Goal: Information Seeking & Learning: Learn about a topic

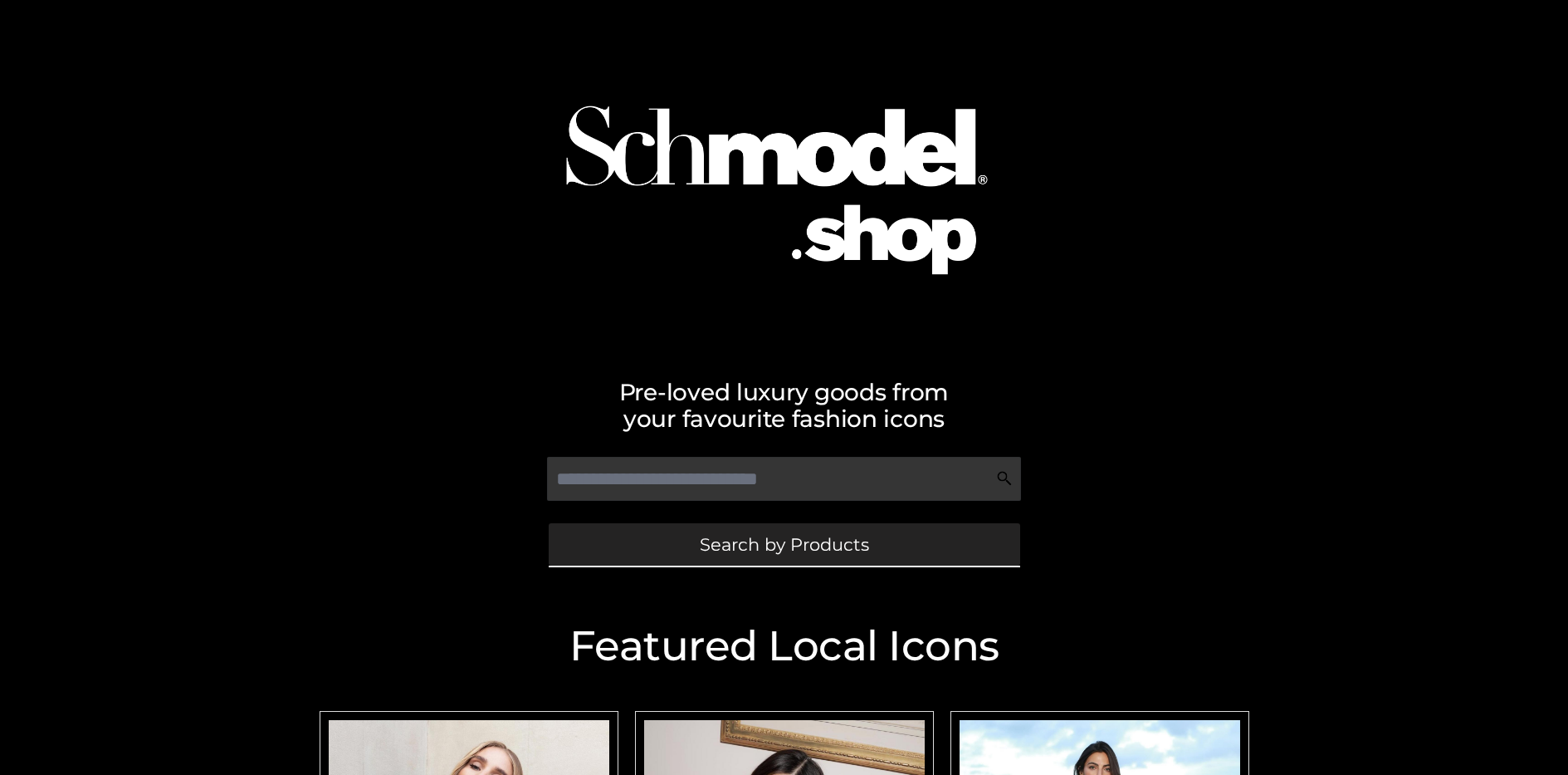
click at [784, 544] on span "Search by Products" at bounding box center [784, 544] width 169 height 18
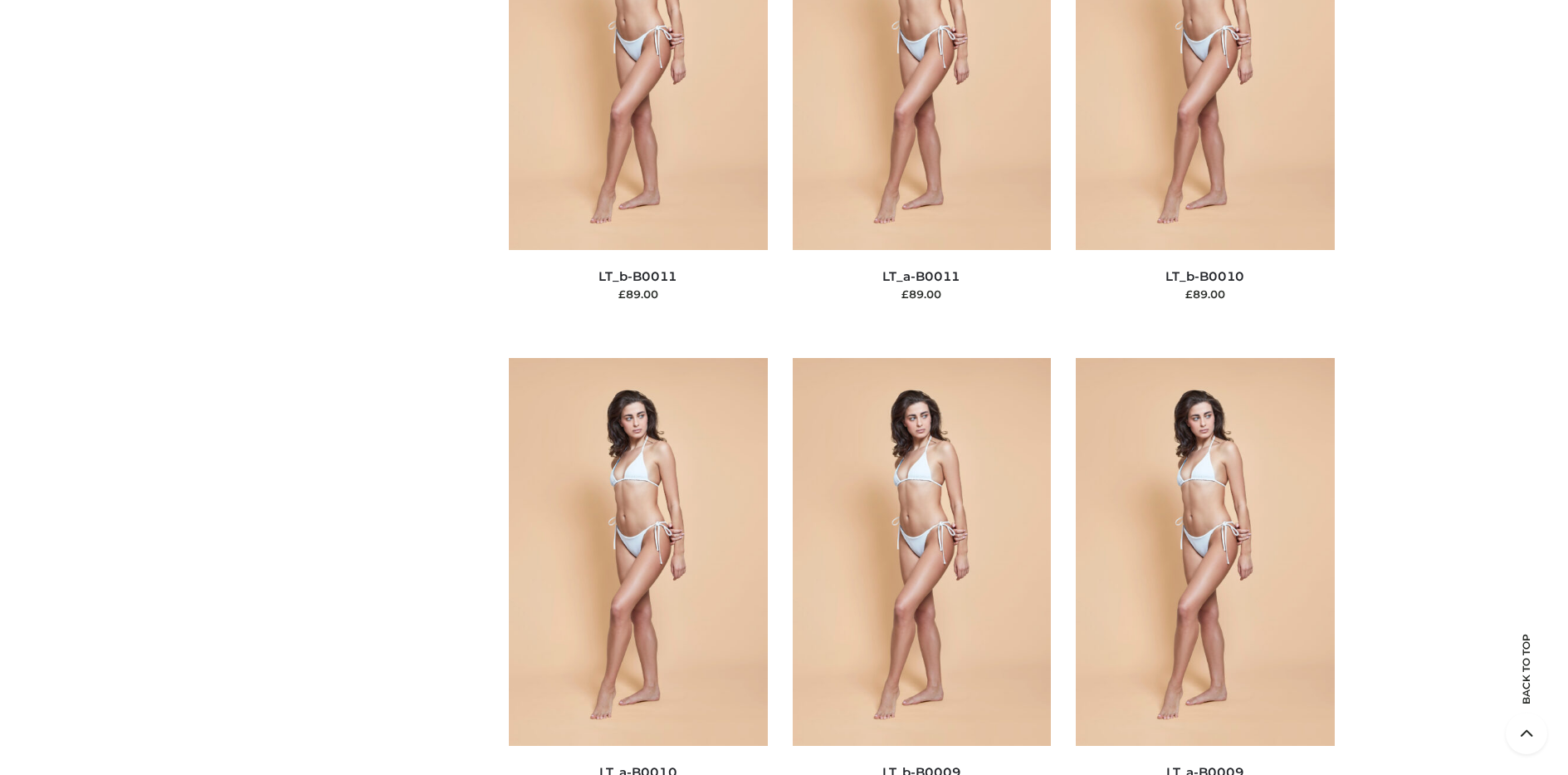
scroll to position [144, 0]
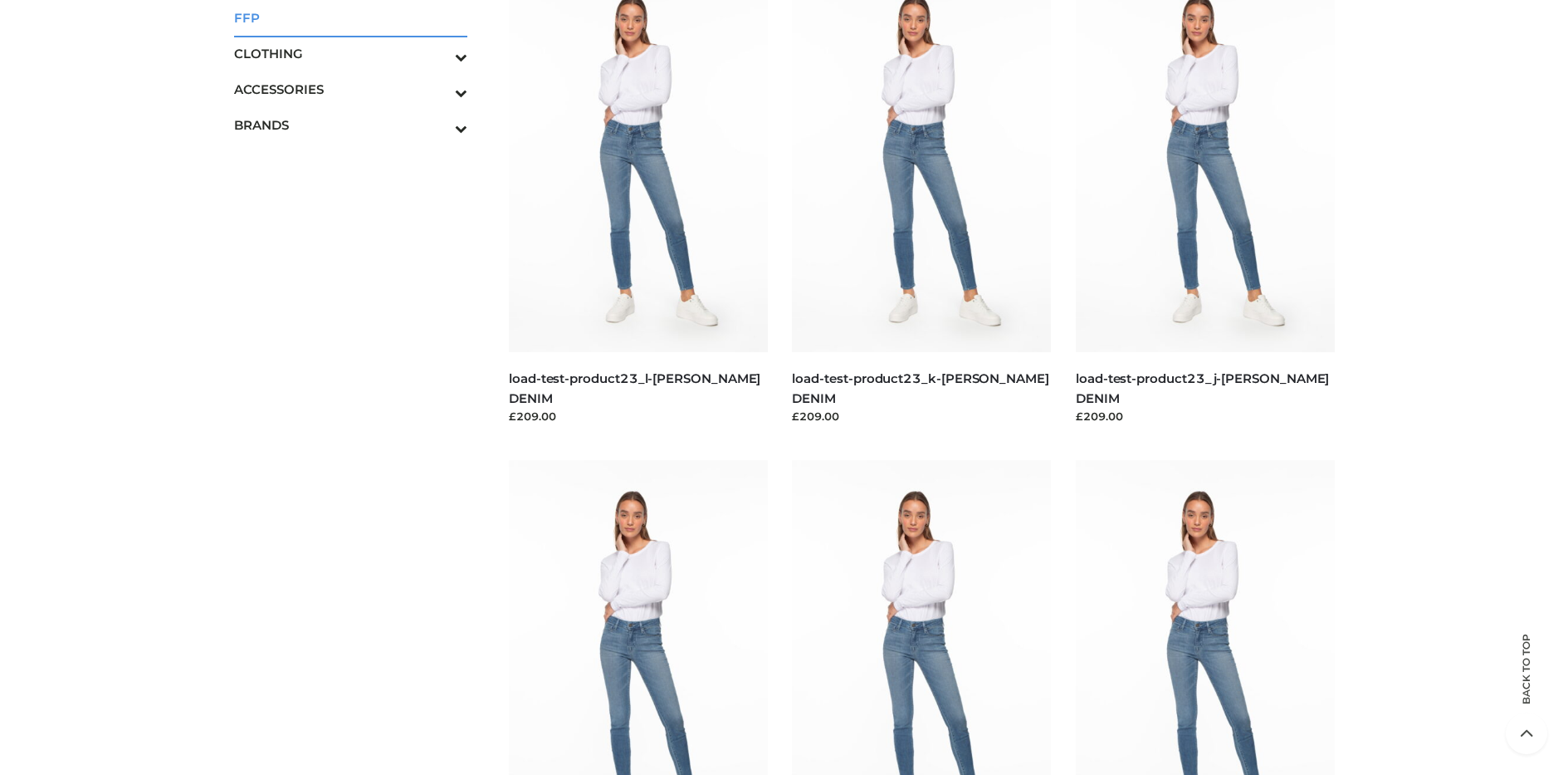
click at [350, 18] on span "FFP" at bounding box center [351, 17] width 234 height 19
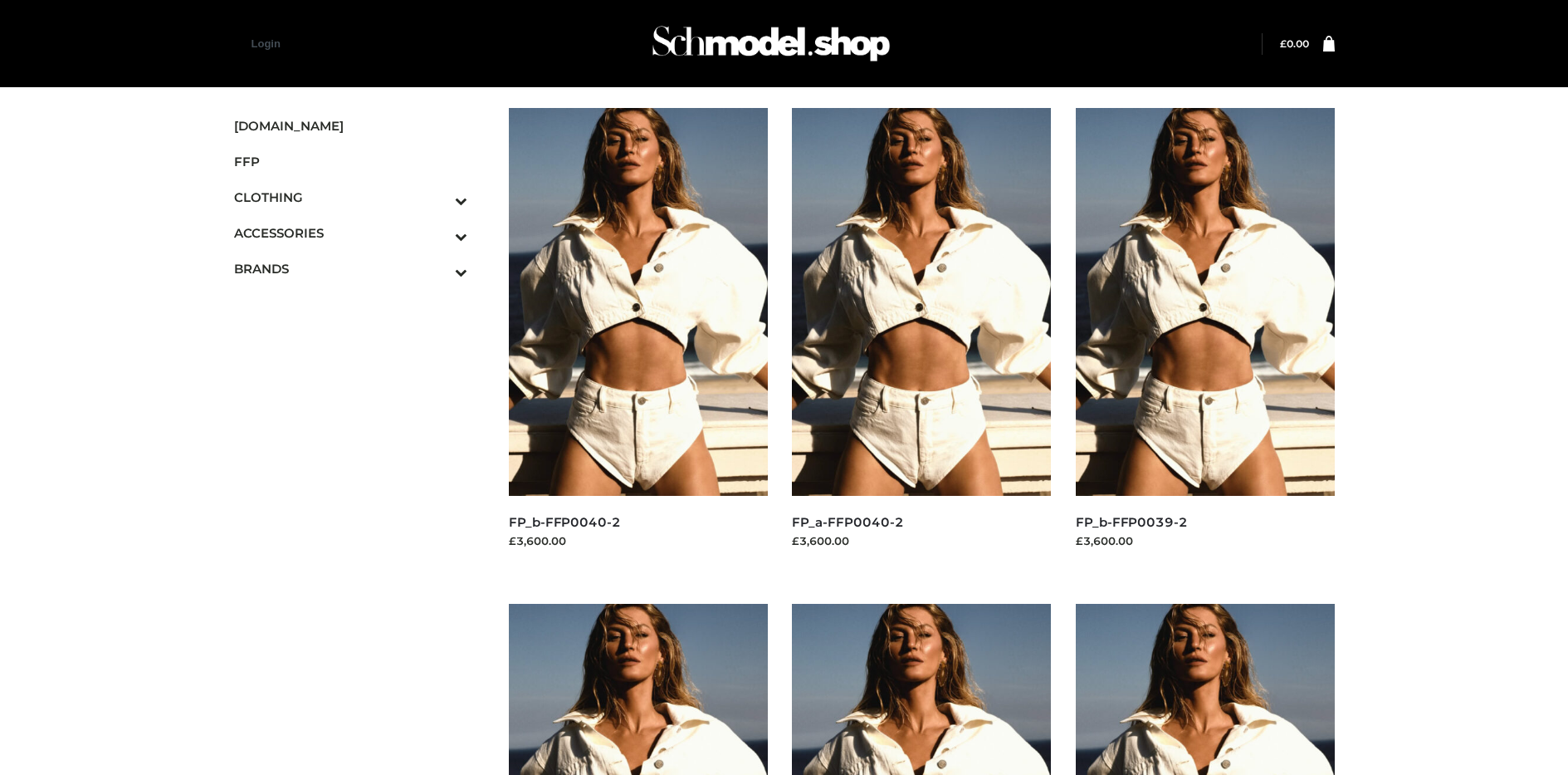
scroll to position [1283, 0]
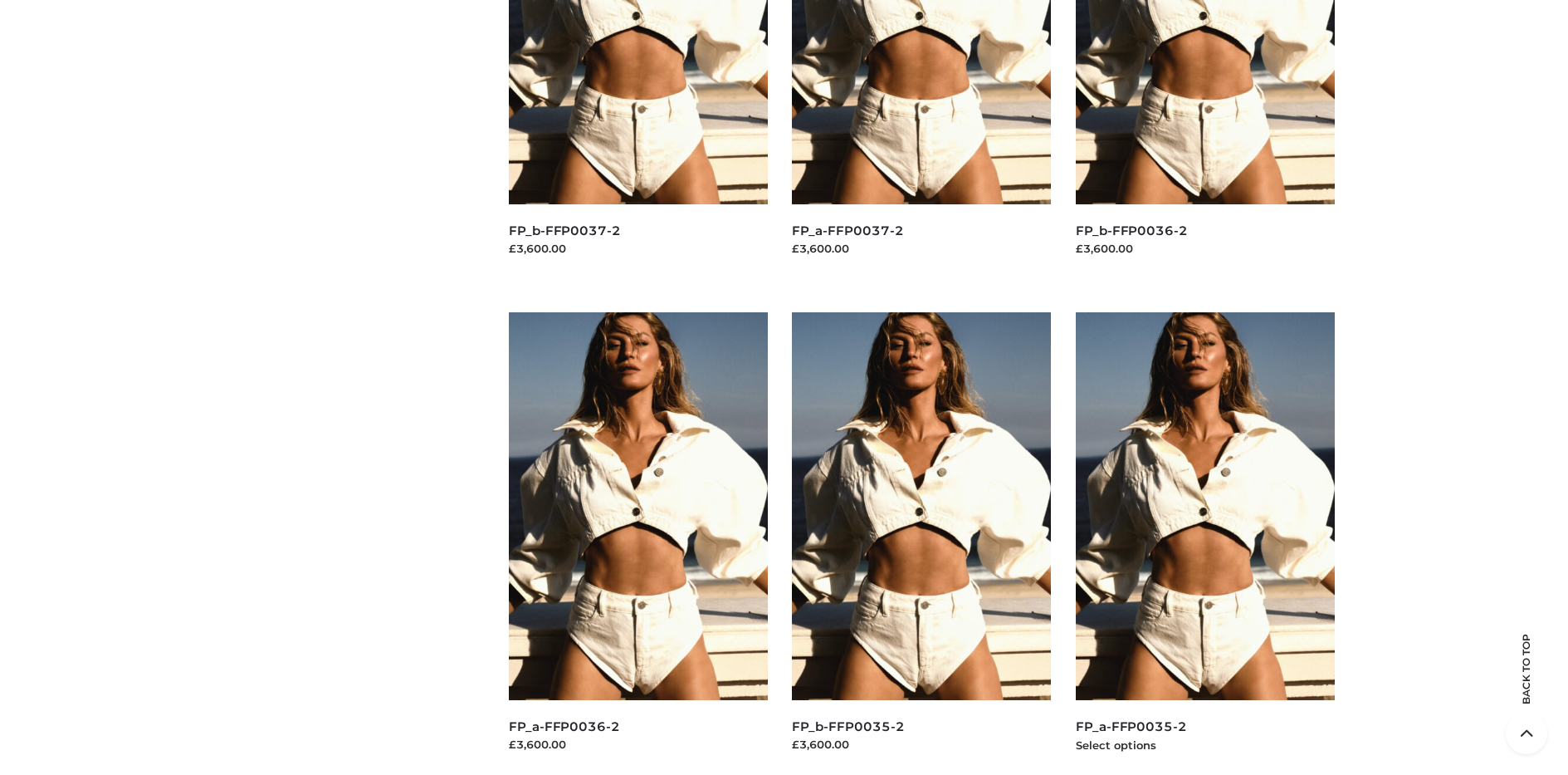
click at [1204, 543] on img at bounding box center [1205, 506] width 259 height 388
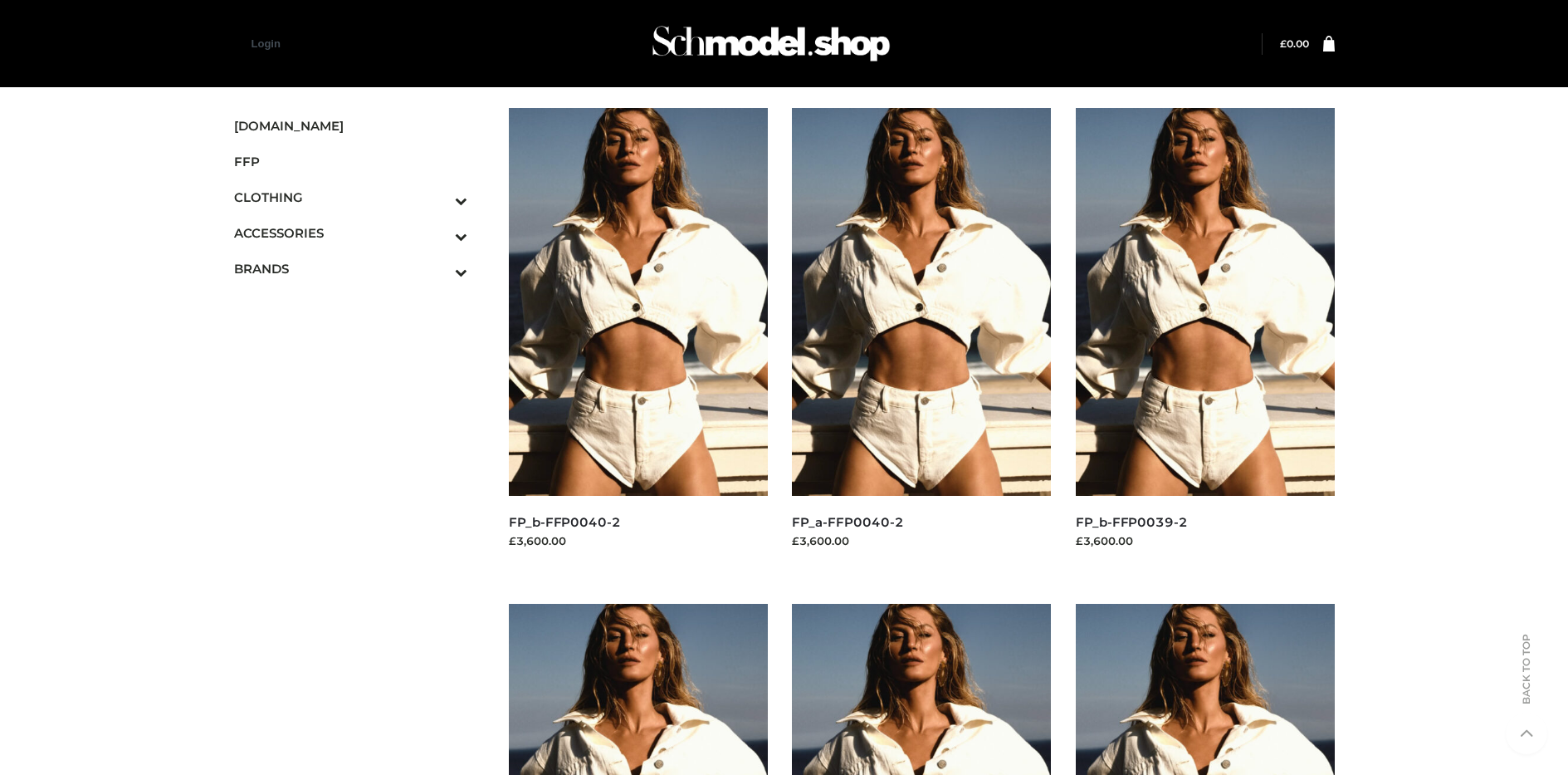
scroll to position [788, 0]
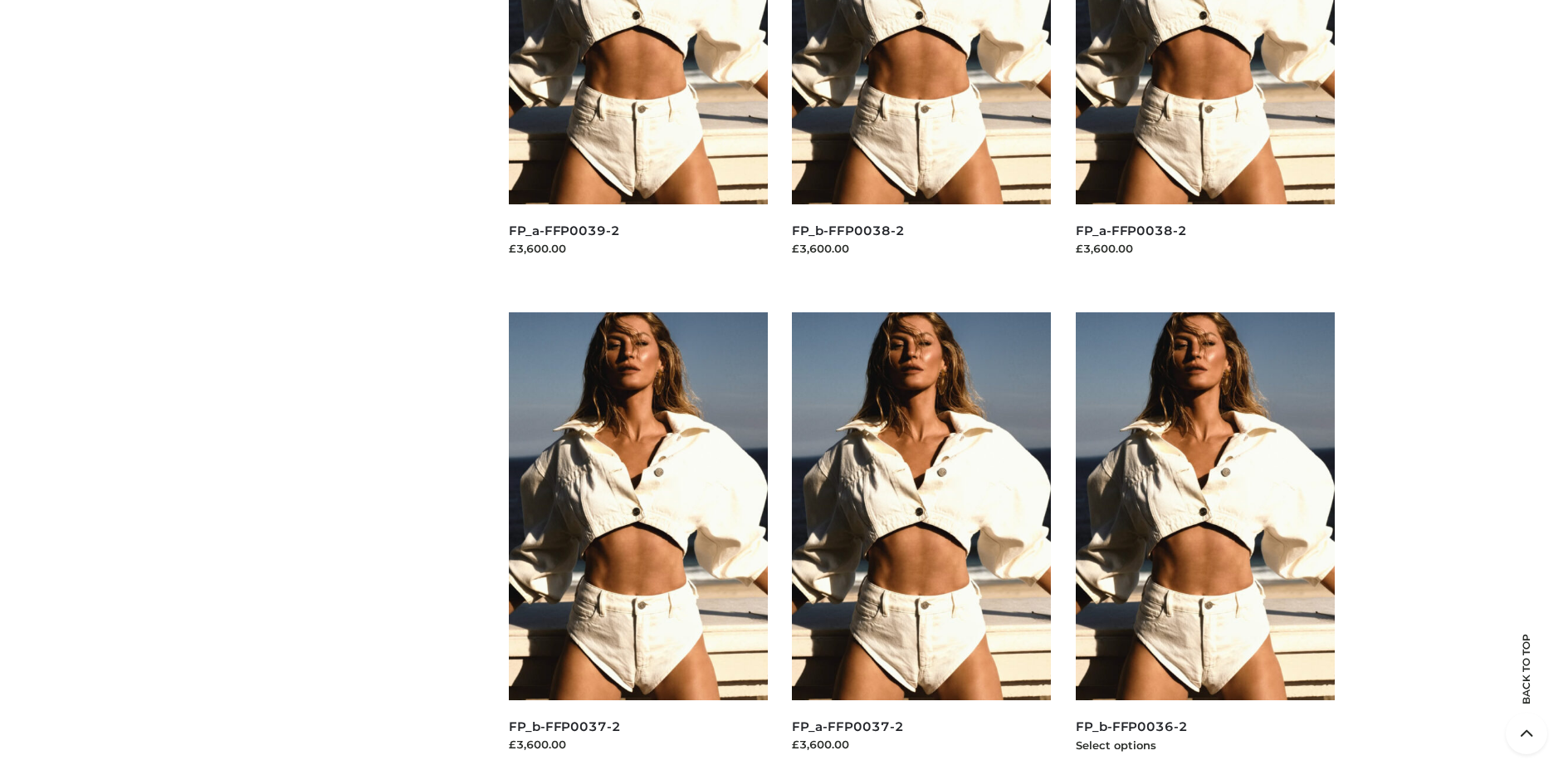
click at [1204, 543] on img at bounding box center [1205, 506] width 259 height 388
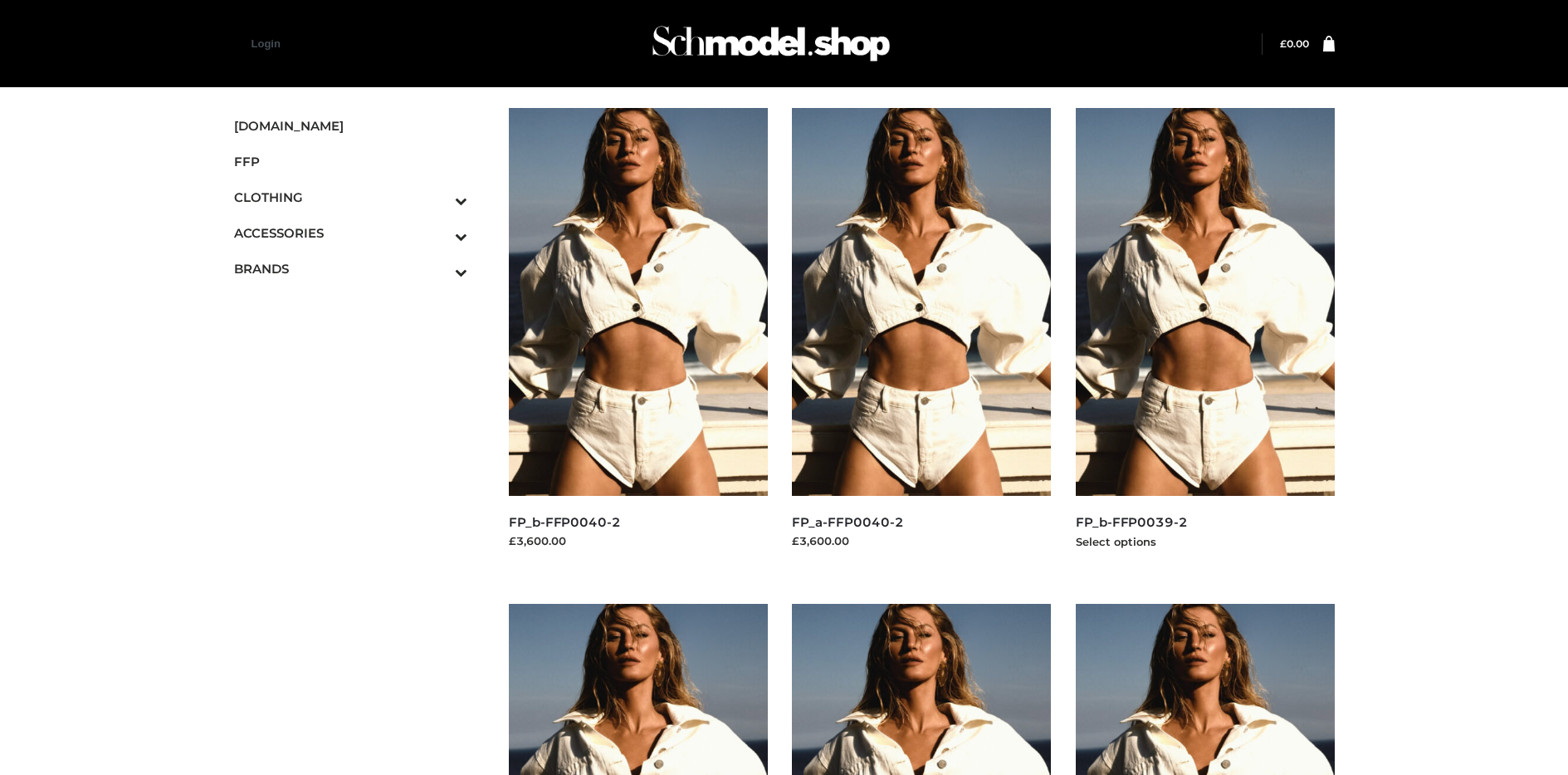
click at [1204, 339] on img at bounding box center [1205, 301] width 259 height 388
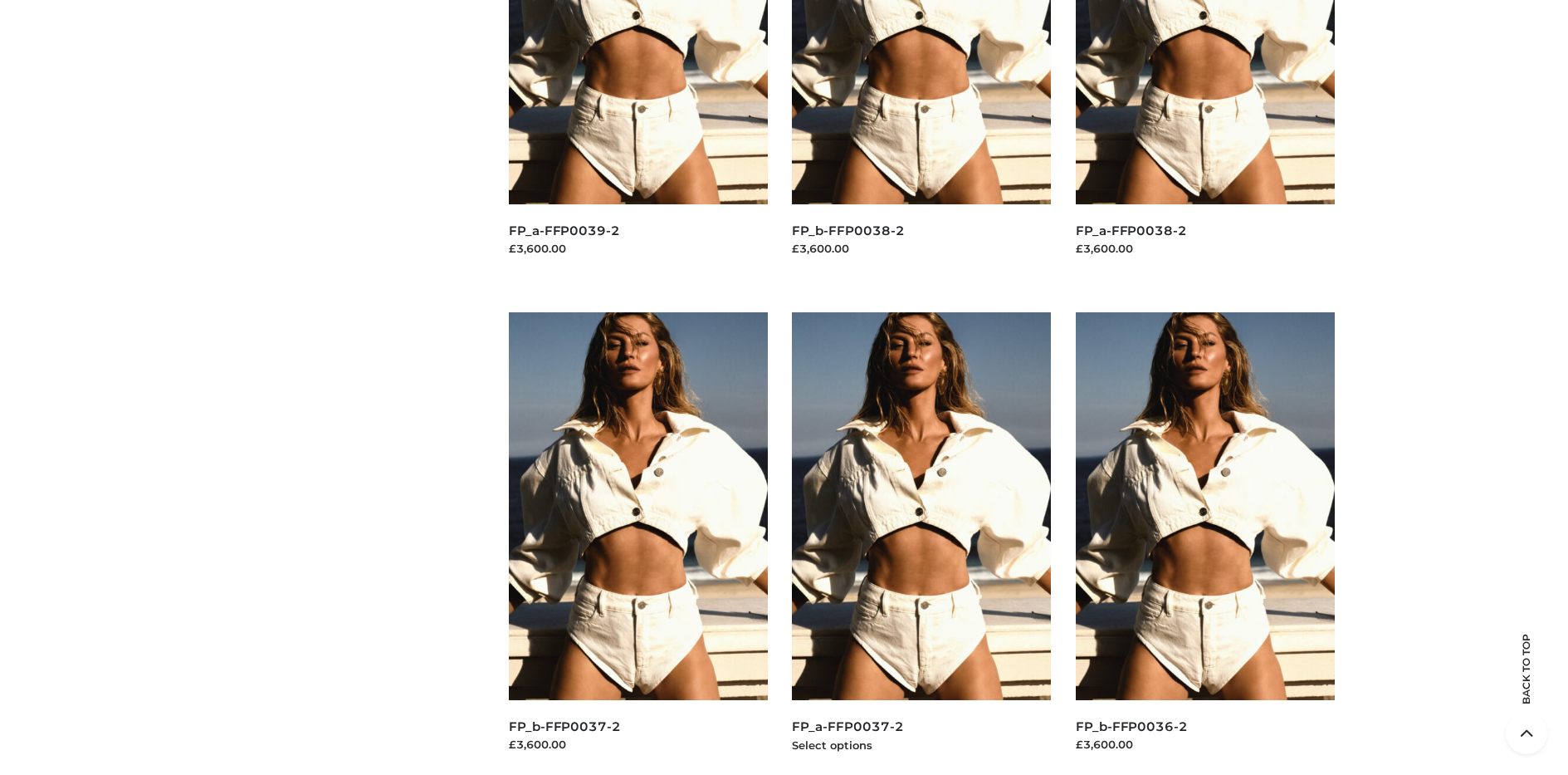
click at [921, 543] on img at bounding box center [921, 506] width 259 height 388
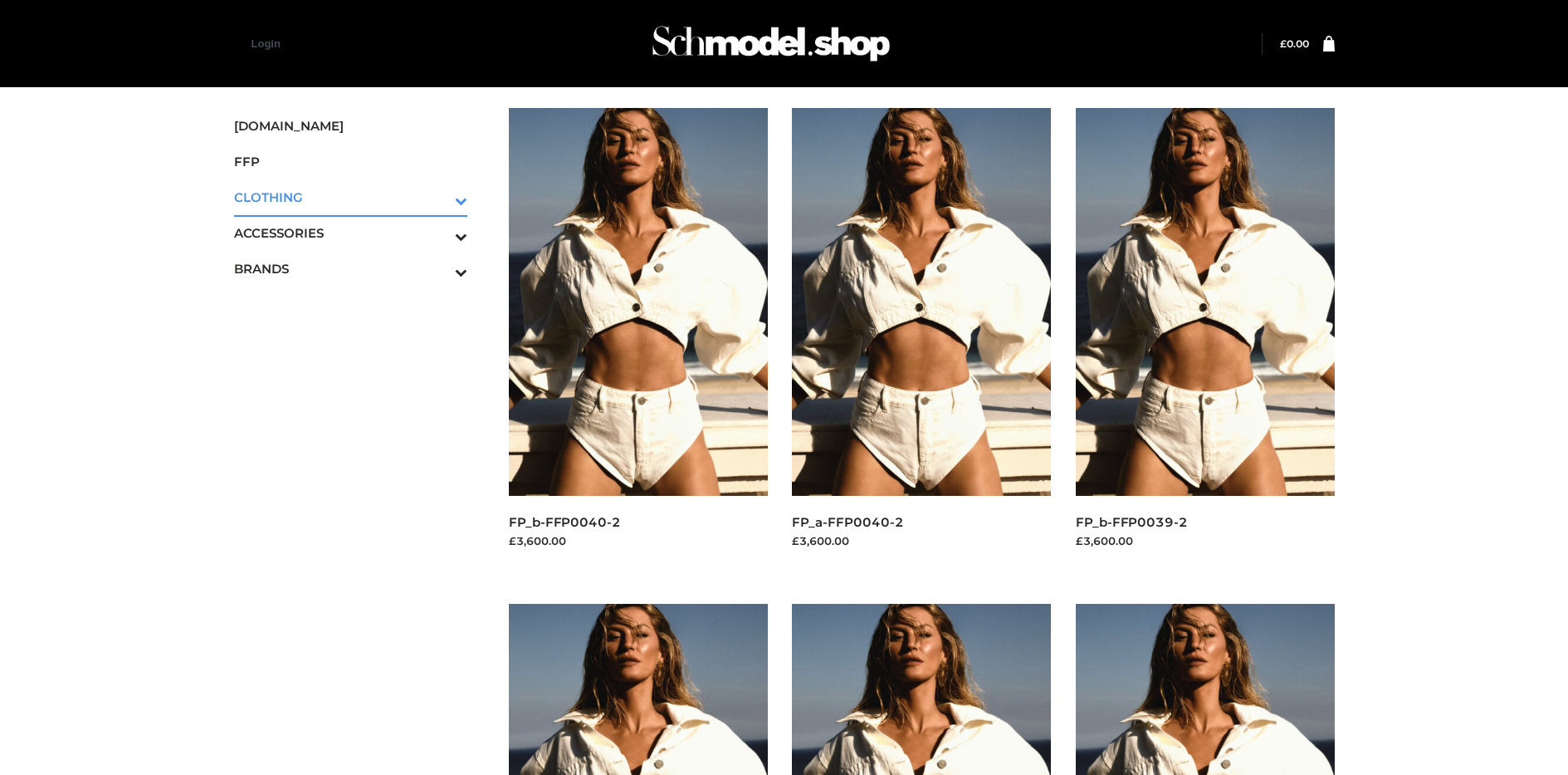
click at [439, 197] on icon "Toggle Submenu" at bounding box center [374, 200] width 186 height 19
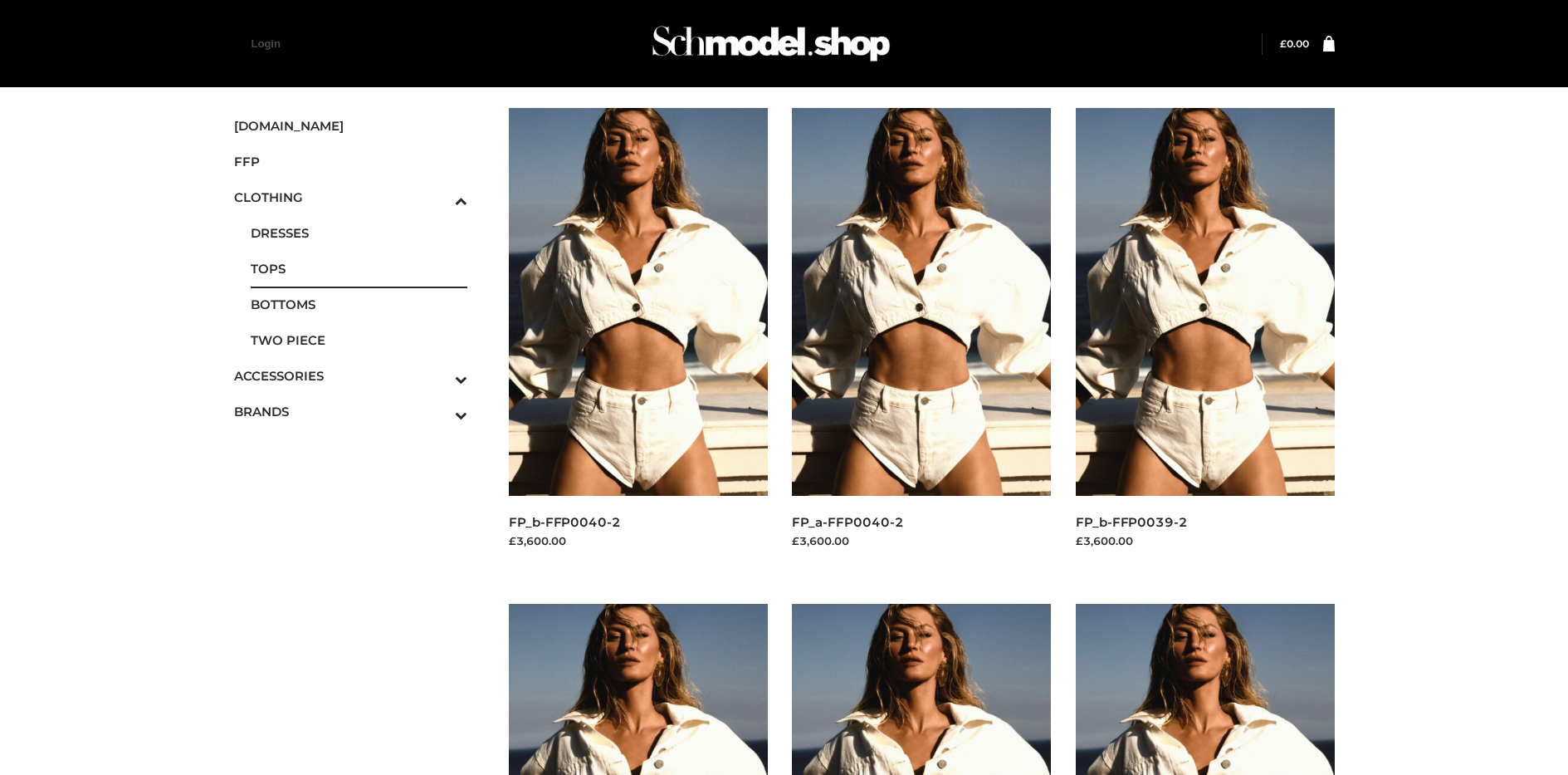
click at [358, 268] on span "TOPS" at bounding box center [359, 268] width 218 height 19
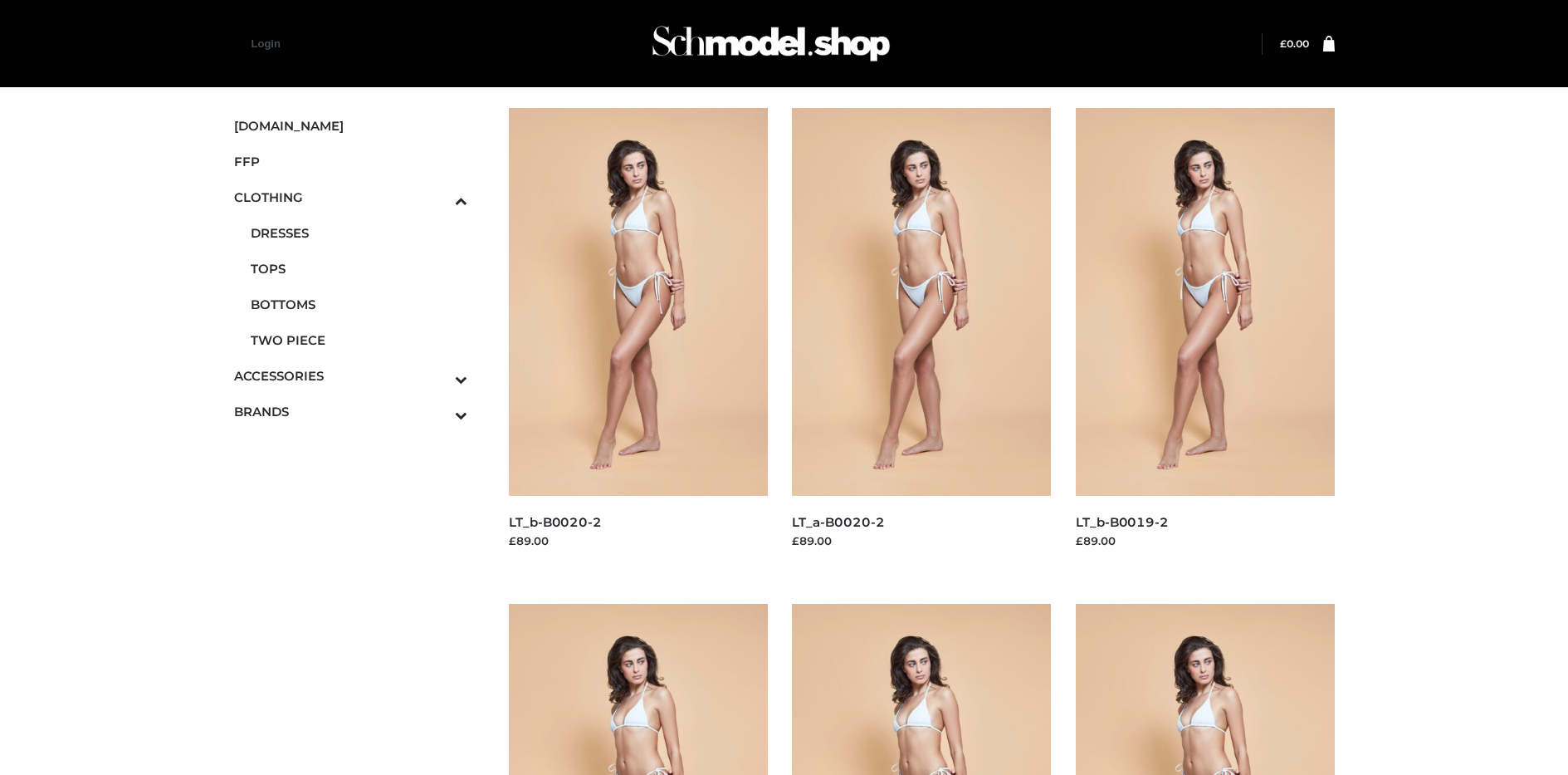
scroll to position [788, 0]
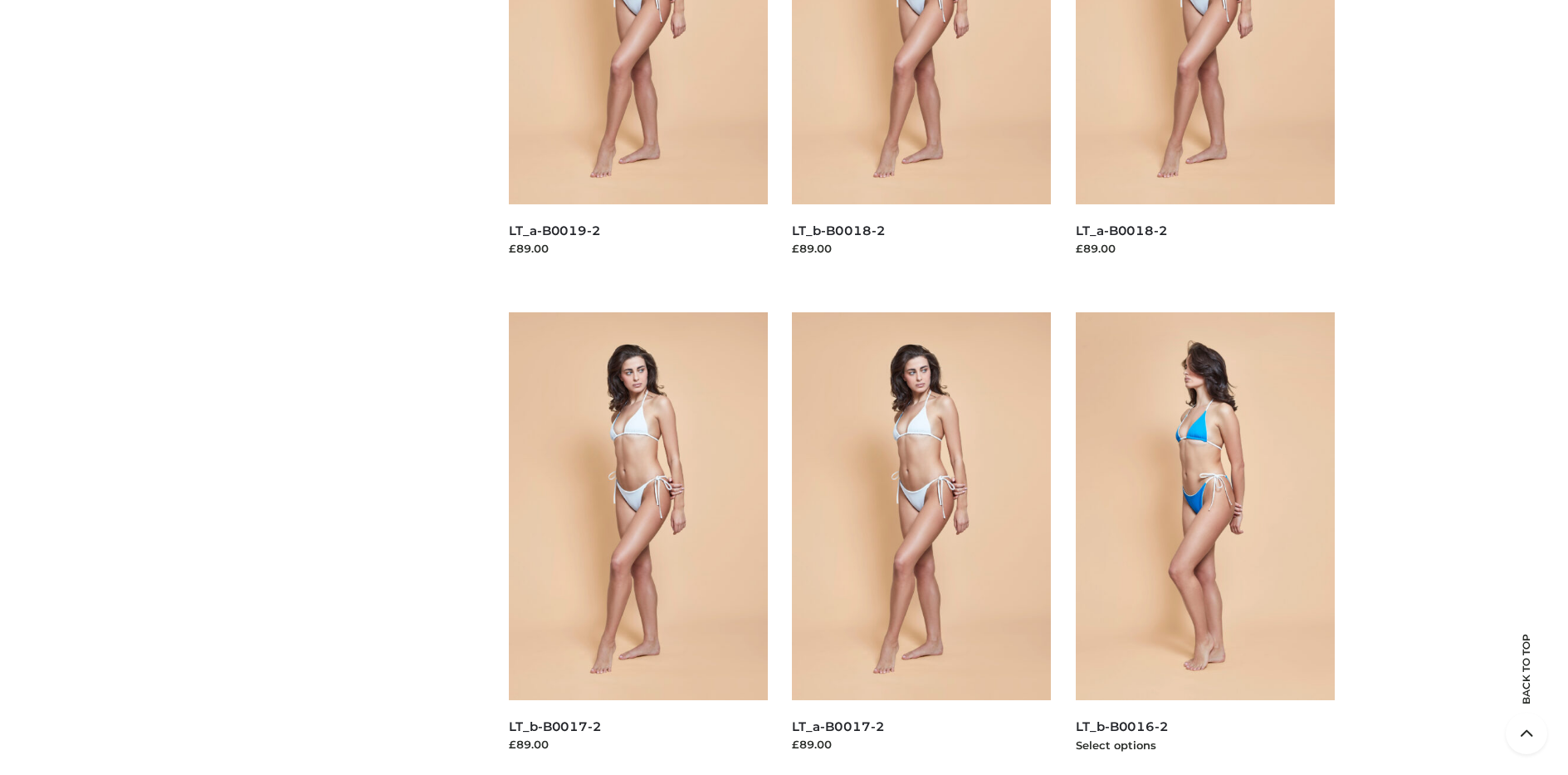
click at [1204, 543] on img at bounding box center [1205, 506] width 259 height 388
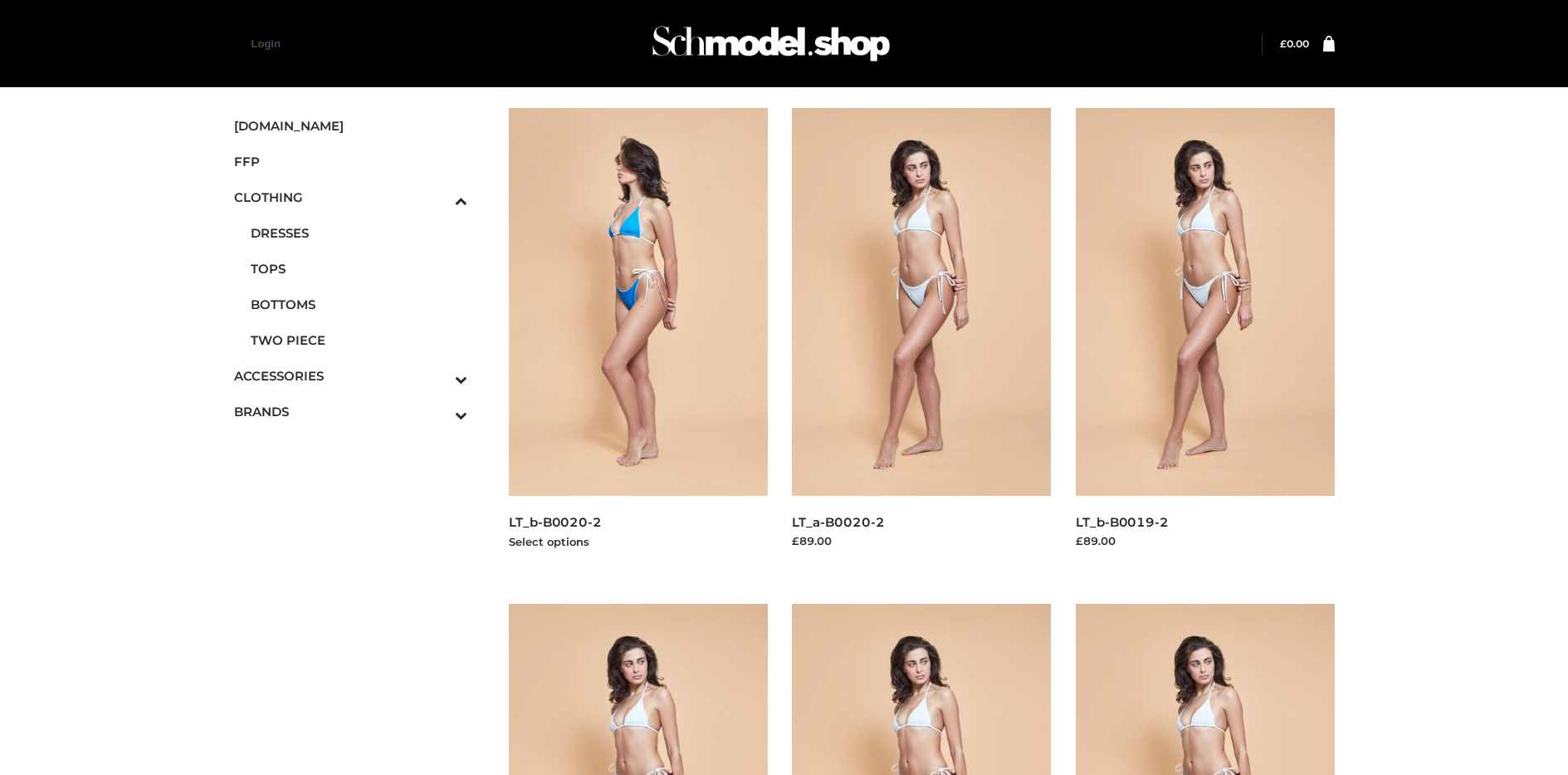
click at [637, 339] on img at bounding box center [638, 301] width 259 height 388
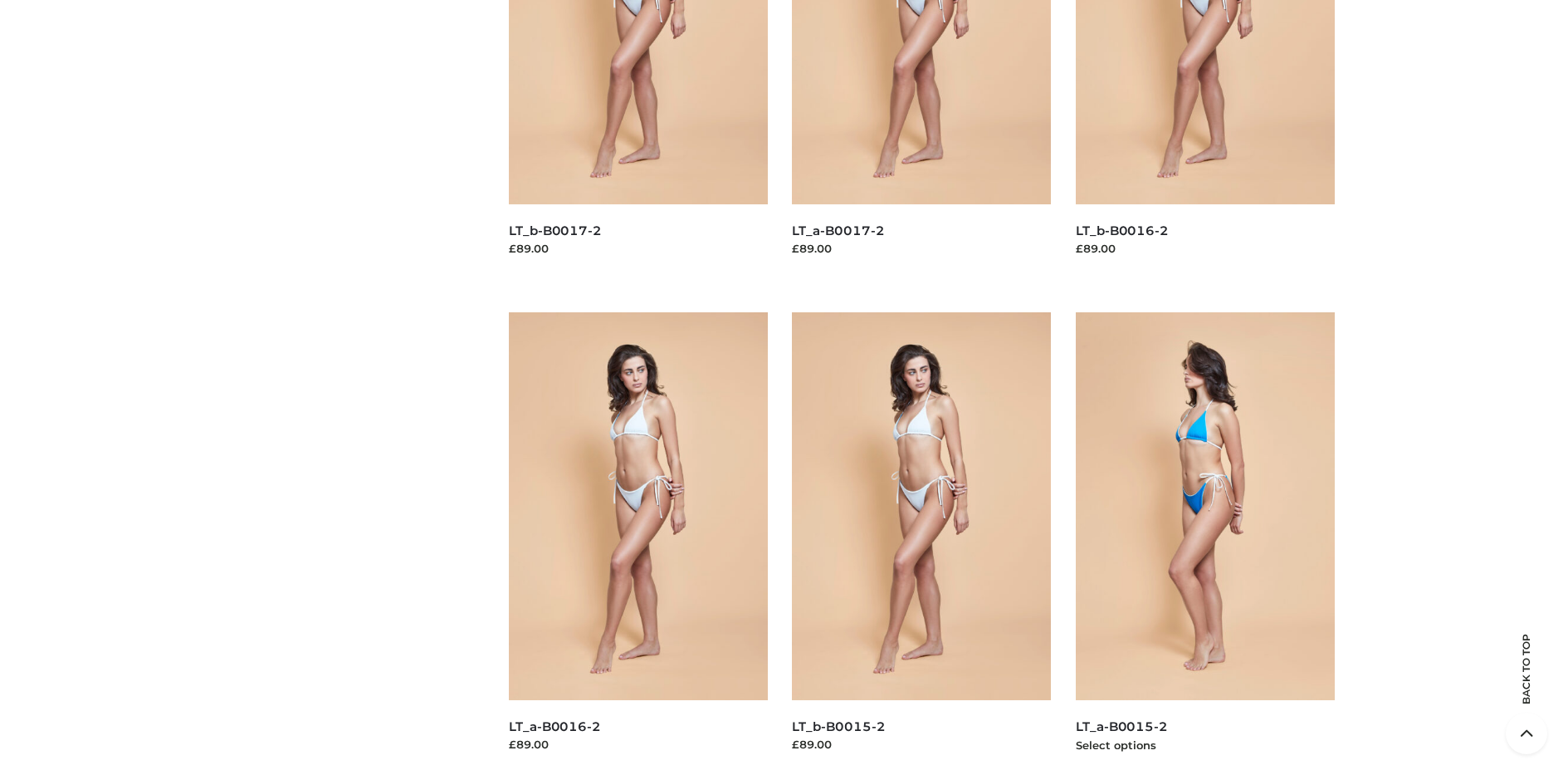
click at [1204, 543] on img at bounding box center [1205, 506] width 259 height 388
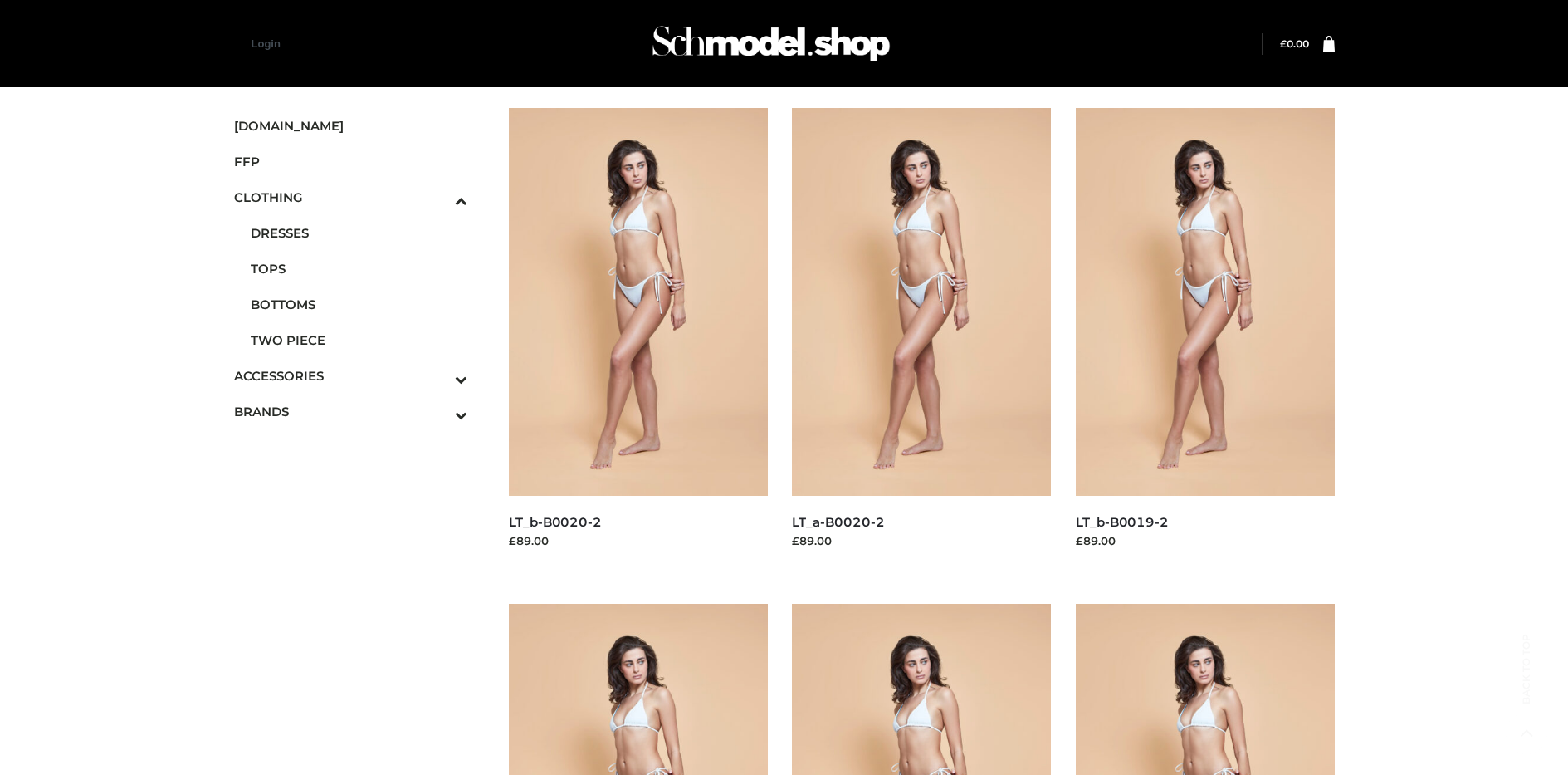
scroll to position [788, 0]
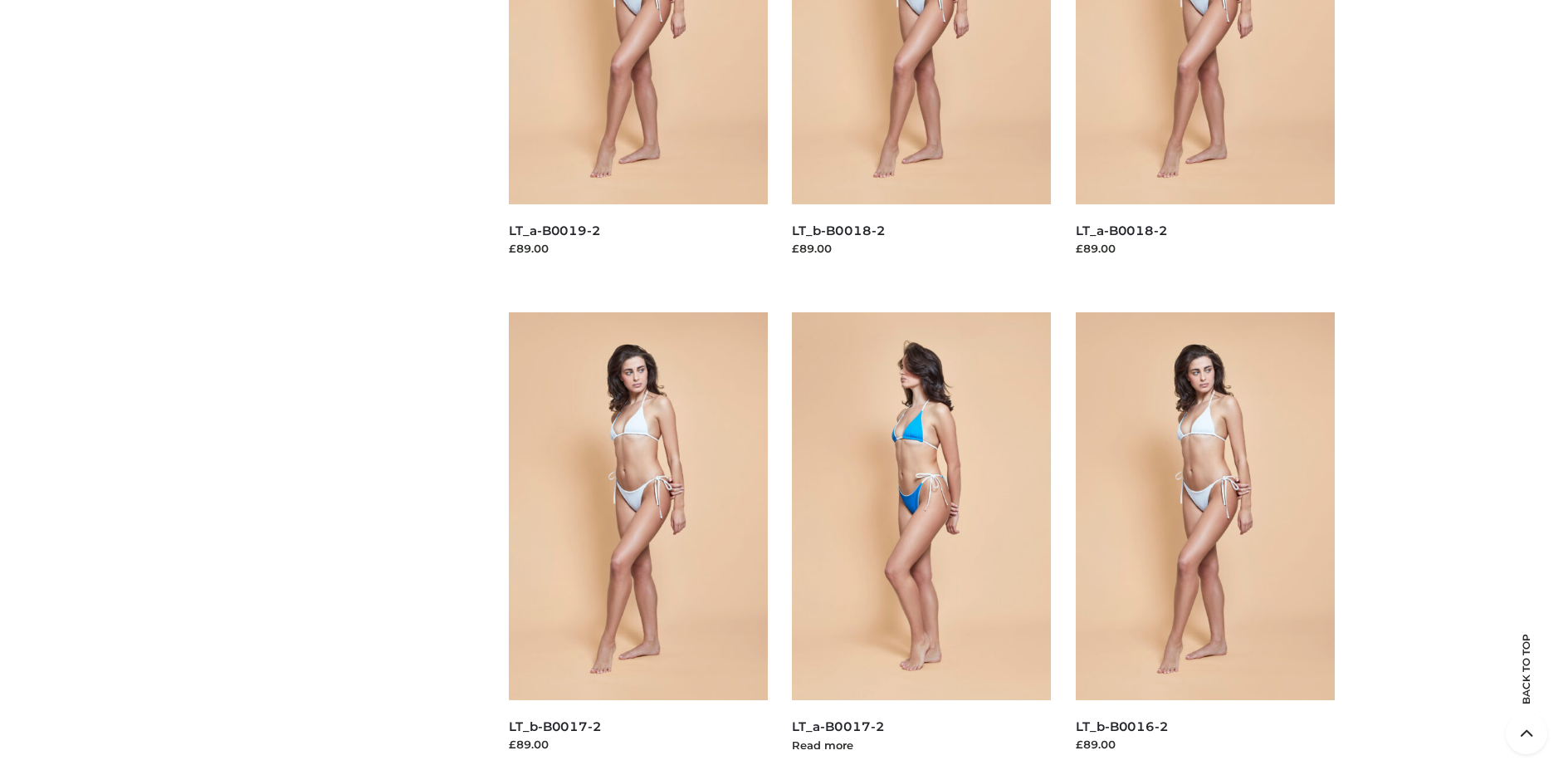
click at [921, 543] on img at bounding box center [921, 506] width 259 height 388
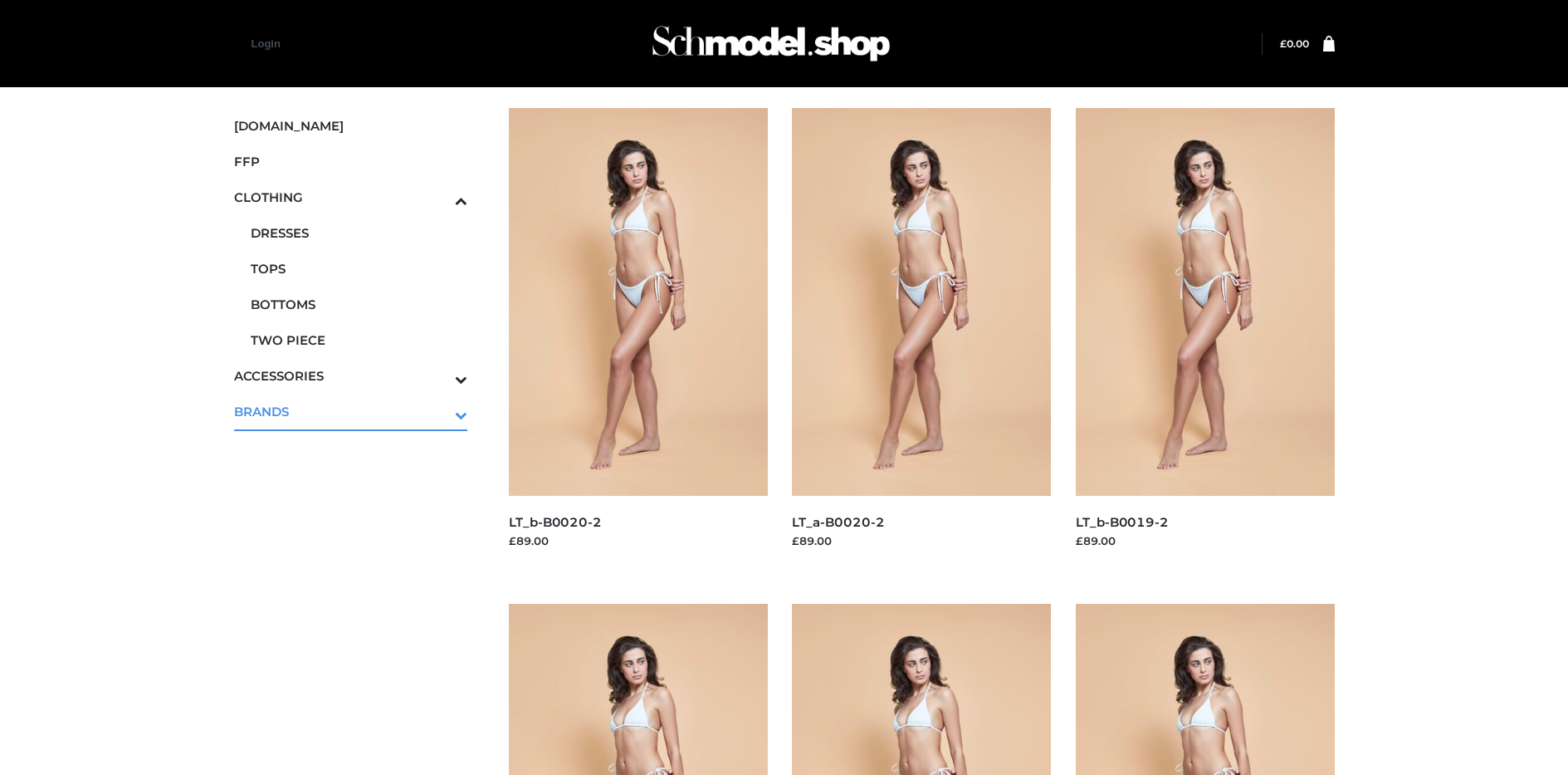
click at [439, 411] on icon "Toggle Submenu" at bounding box center [374, 414] width 186 height 19
click at [358, 340] on span "PARKERSMITH" at bounding box center [359, 340] width 218 height 19
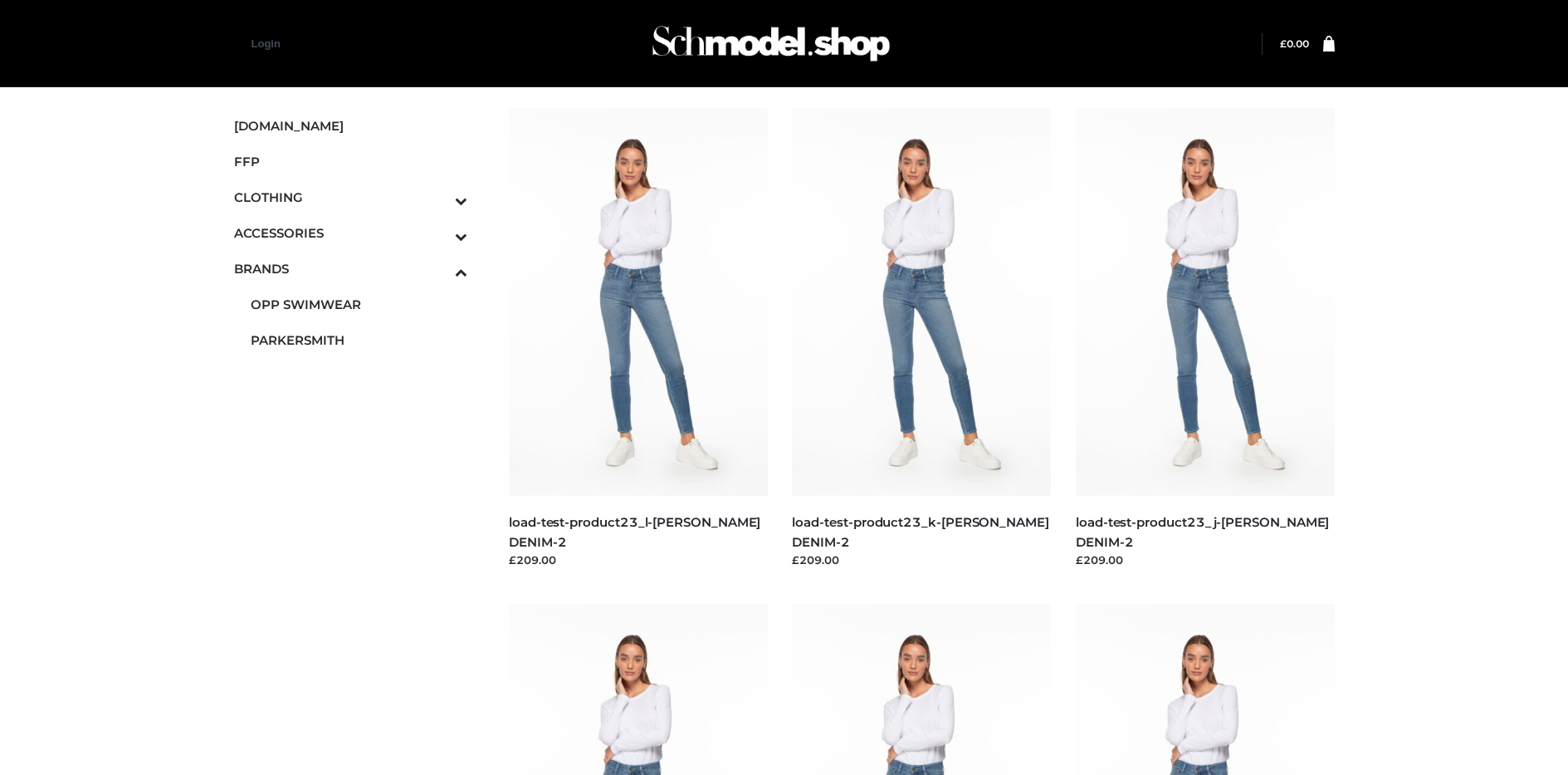
scroll to position [1283, 0]
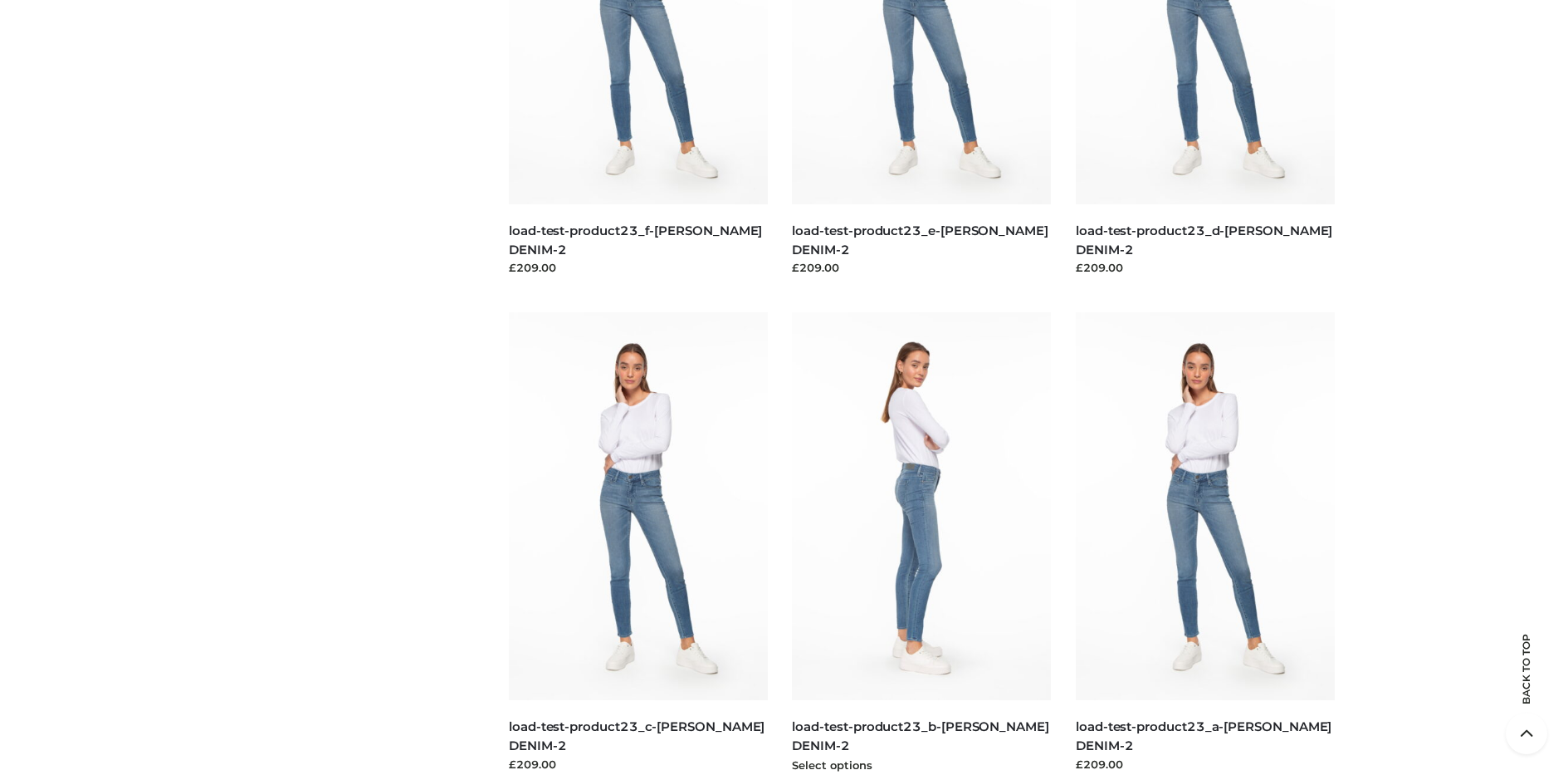
click at [921, 543] on img at bounding box center [921, 506] width 259 height 388
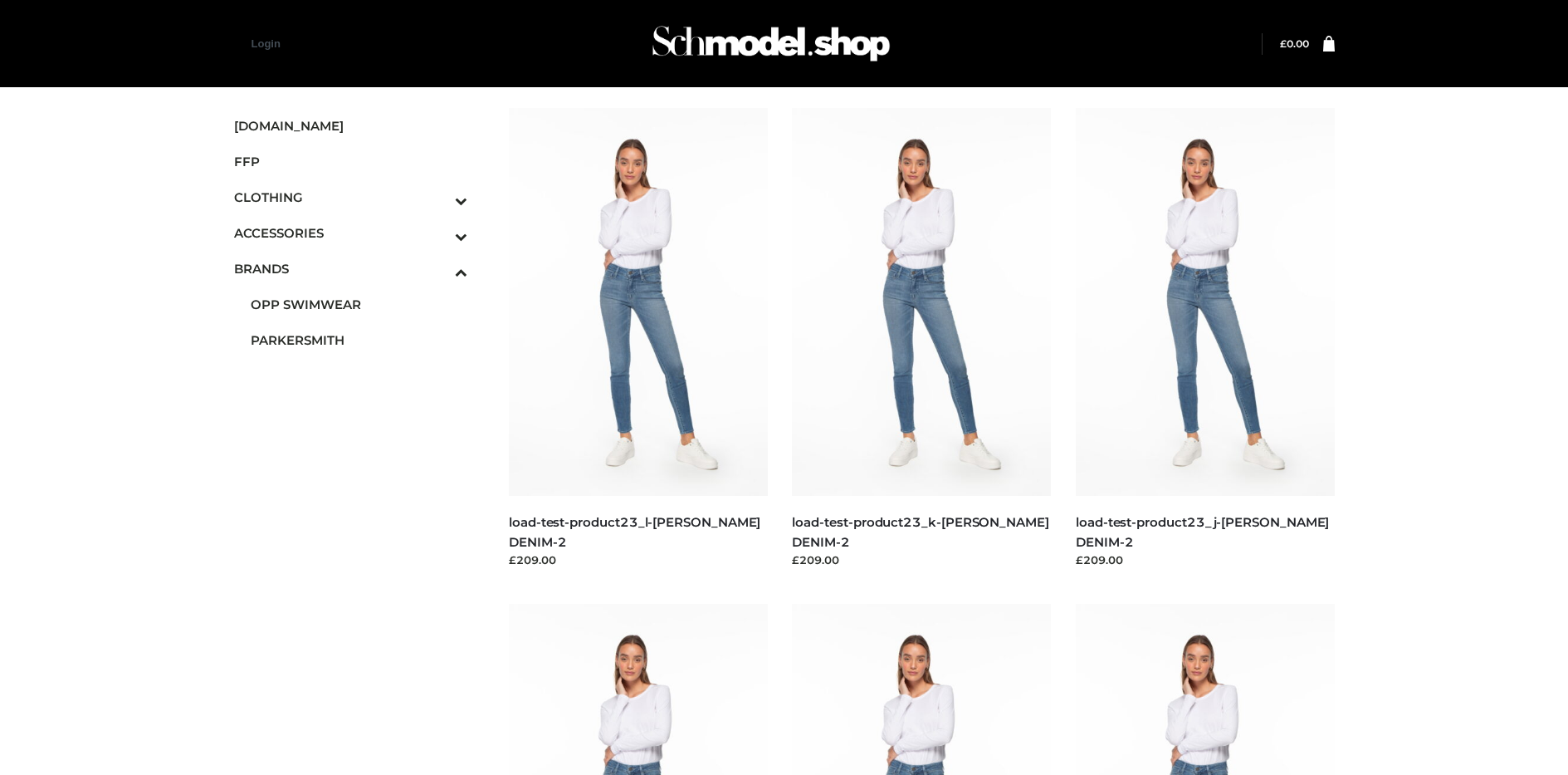
scroll to position [788, 0]
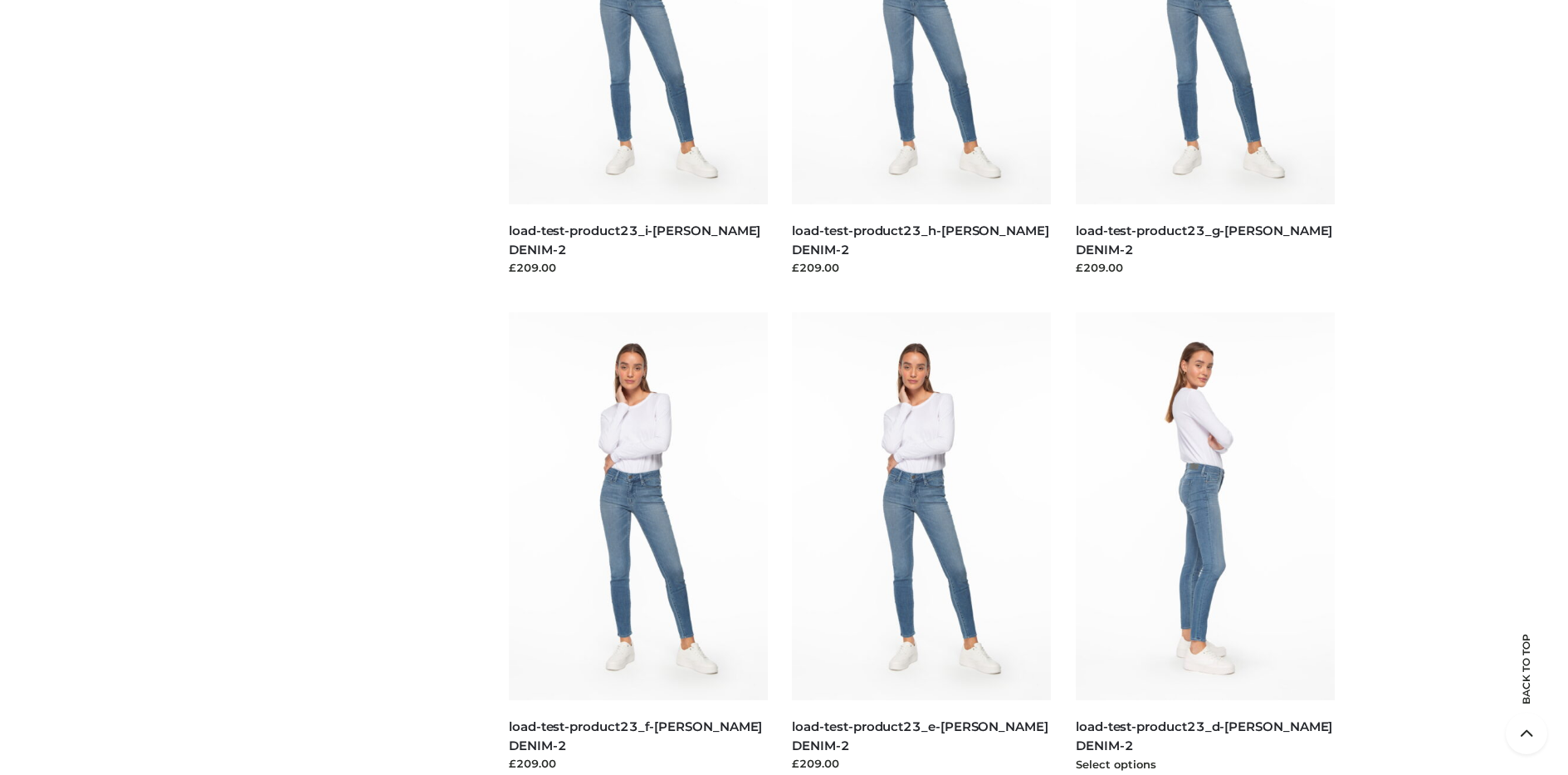
click at [1204, 543] on img at bounding box center [1205, 506] width 259 height 388
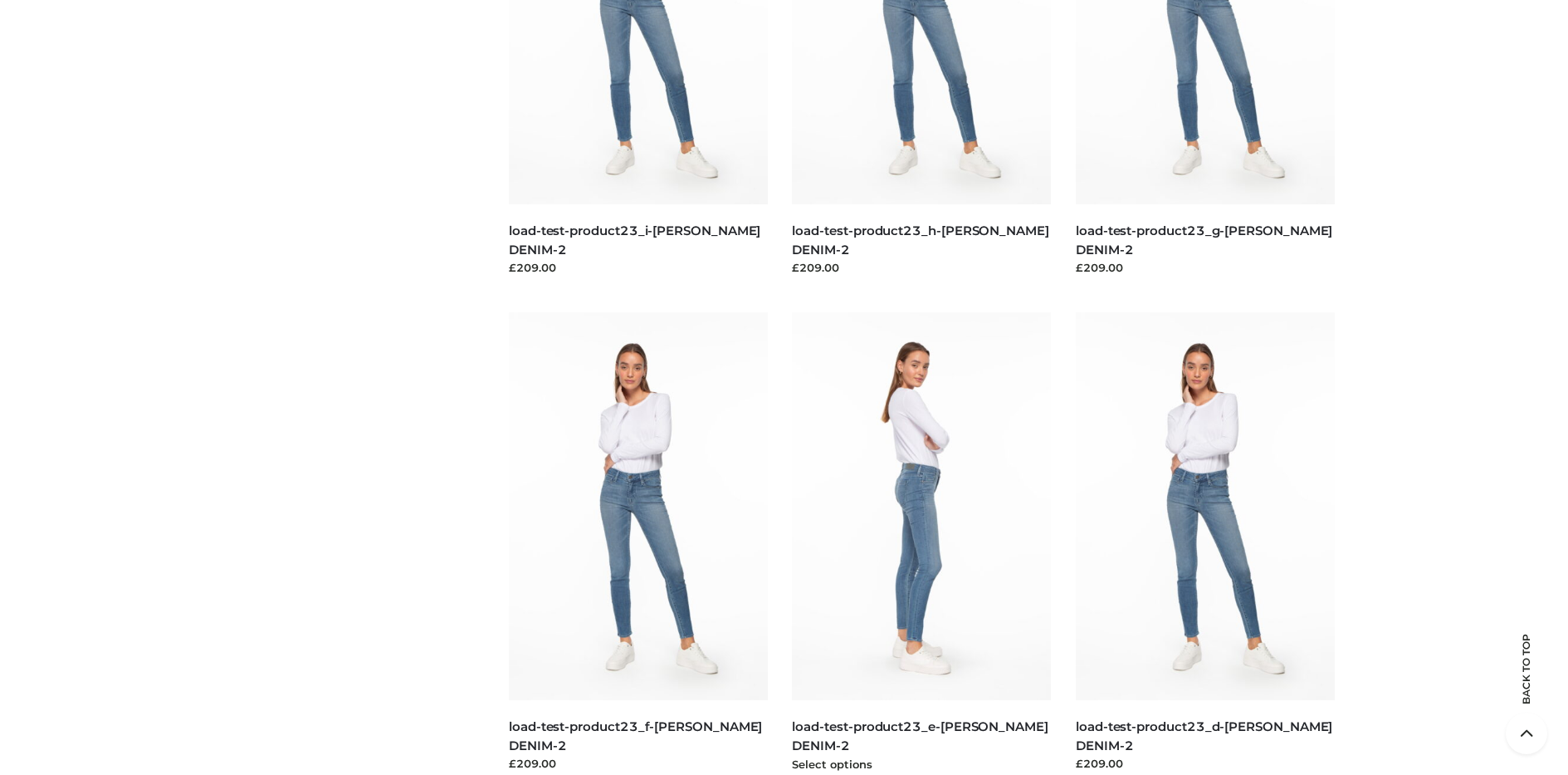
click at [921, 543] on img at bounding box center [921, 506] width 259 height 388
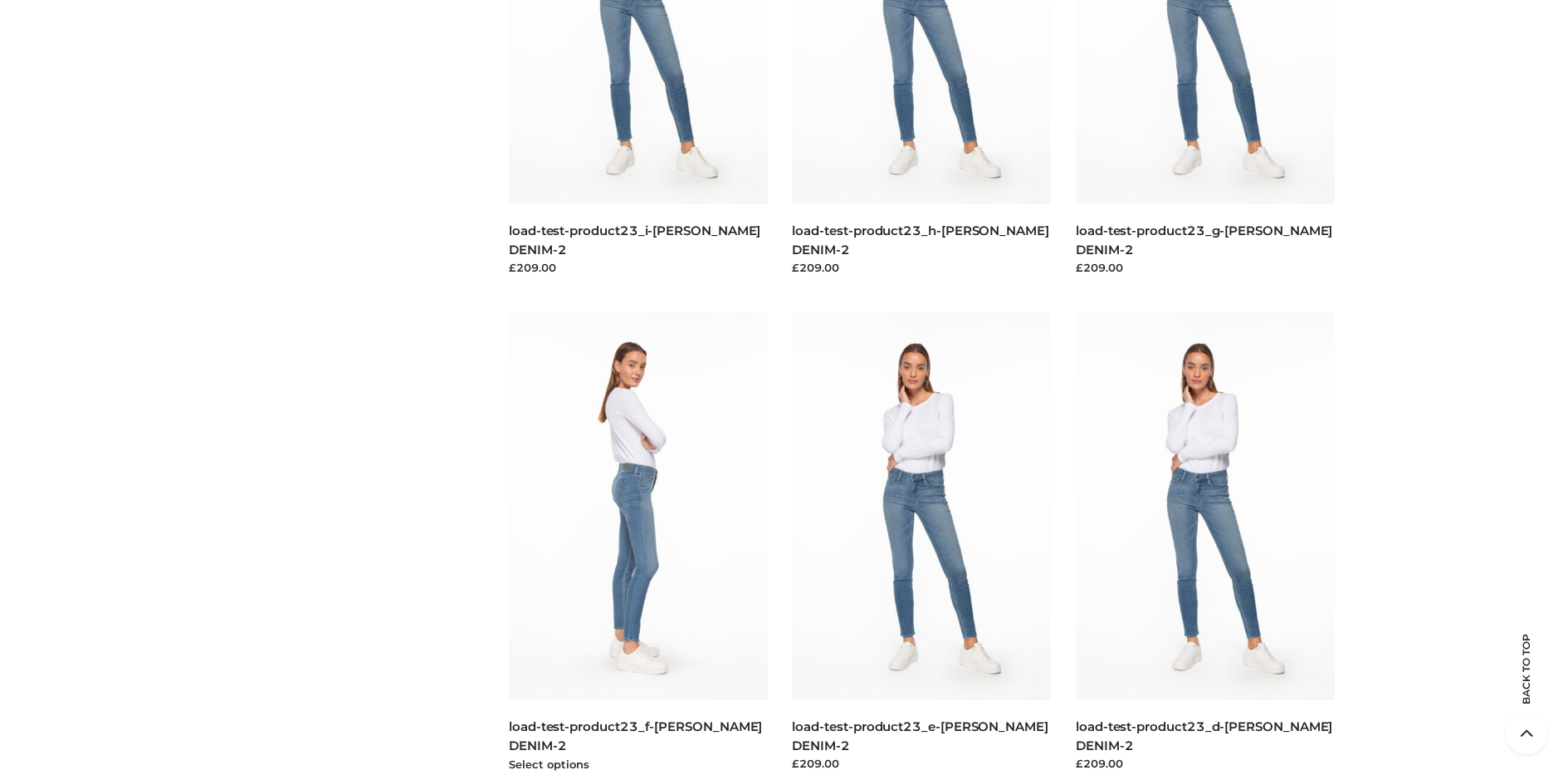
click at [637, 543] on img at bounding box center [638, 506] width 259 height 388
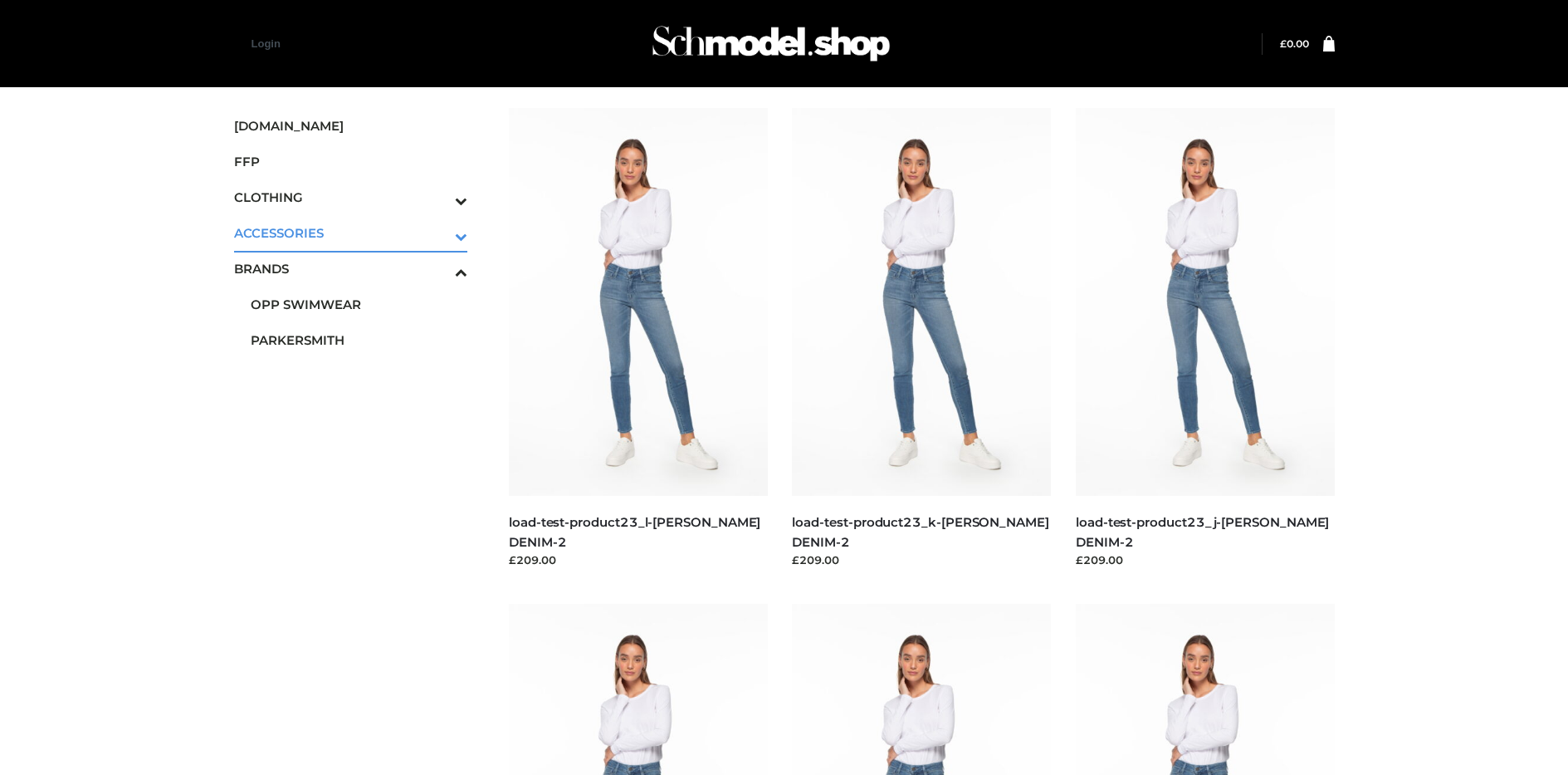
click at [439, 233] on icon "Toggle Submenu" at bounding box center [374, 235] width 186 height 19
click at [358, 304] on span "JEWELRY" at bounding box center [359, 304] width 218 height 19
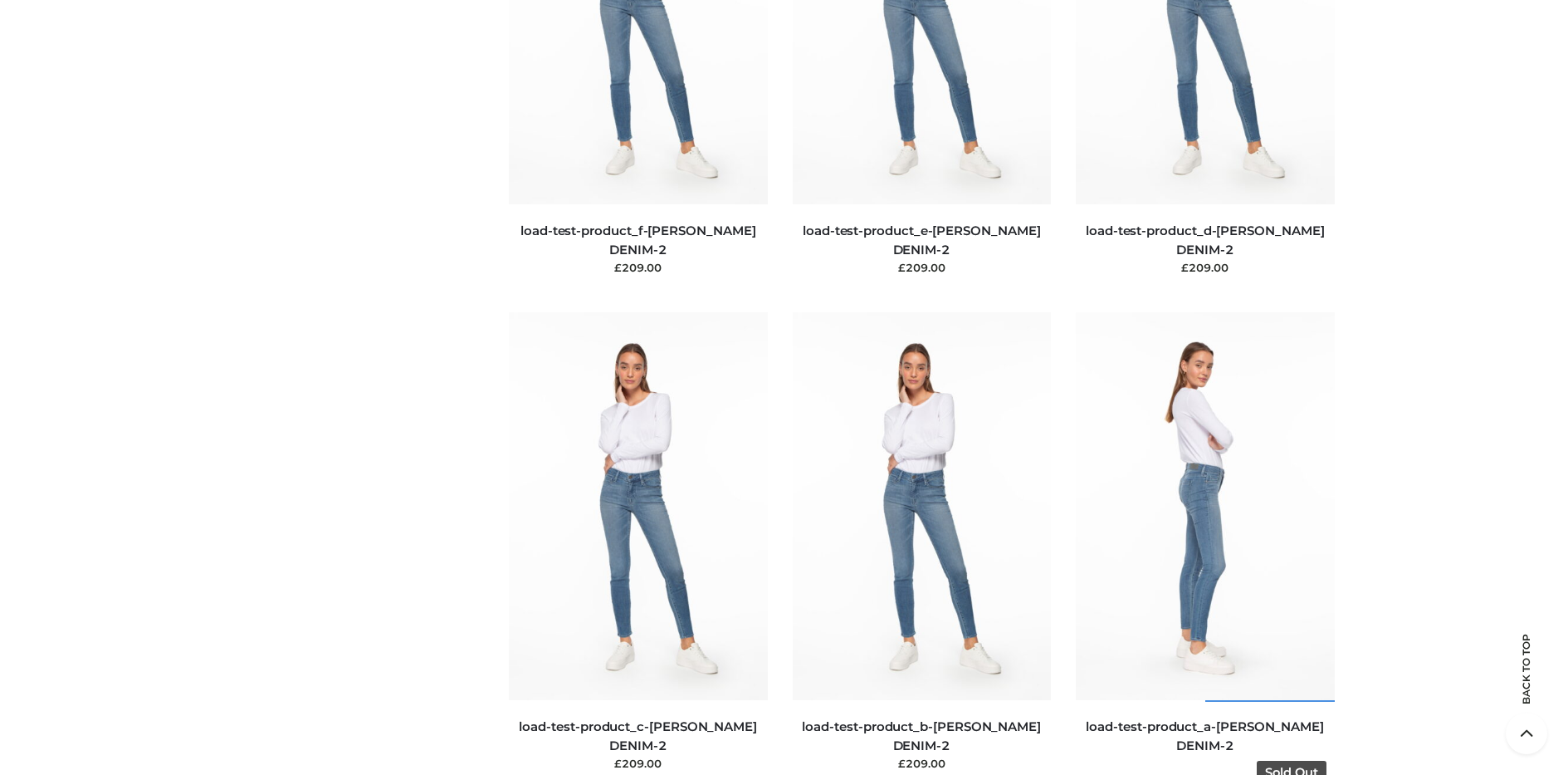
click at [1204, 543] on img at bounding box center [1205, 506] width 259 height 388
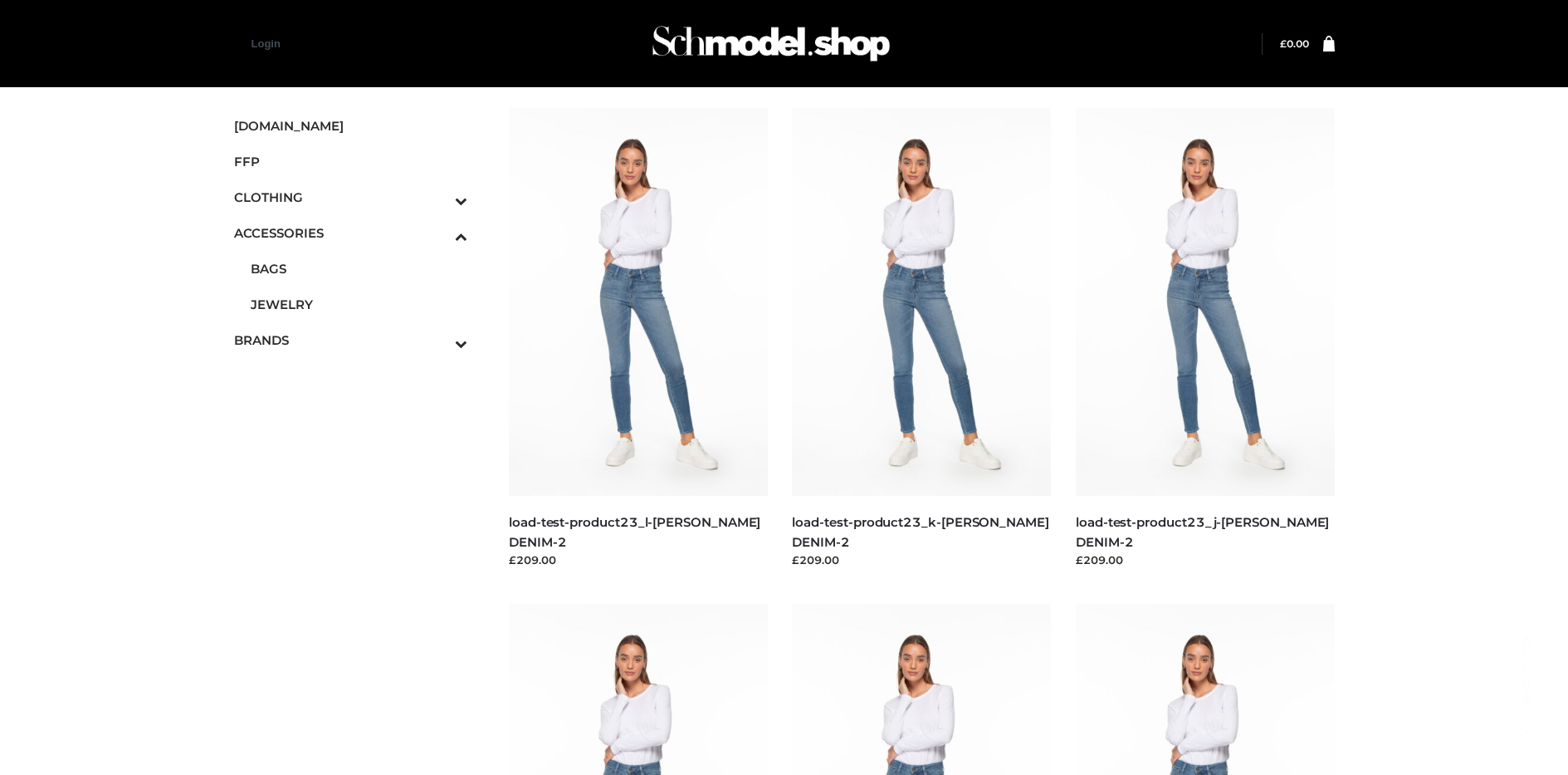
scroll to position [788, 0]
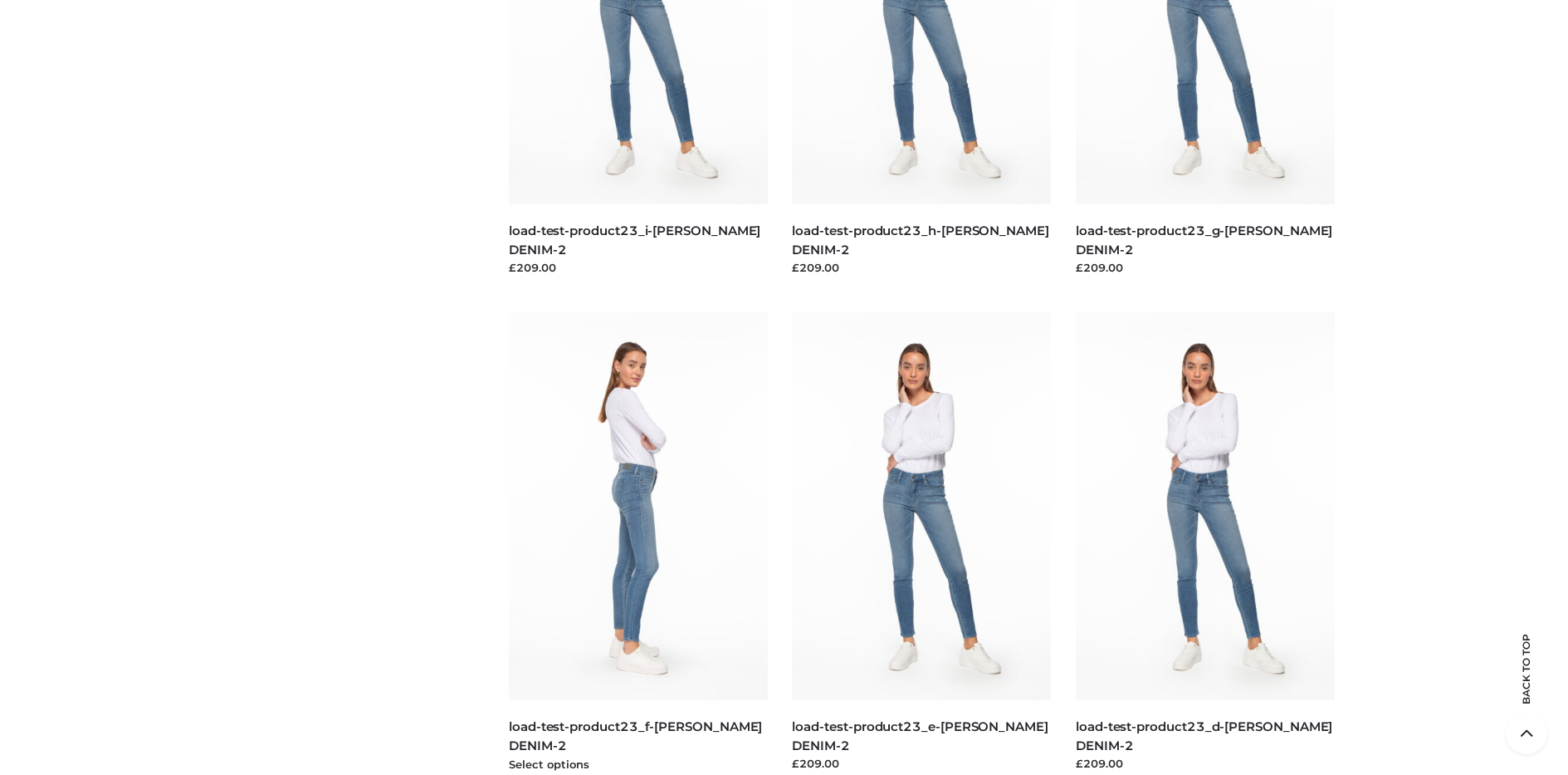
click at [637, 543] on img at bounding box center [638, 506] width 259 height 388
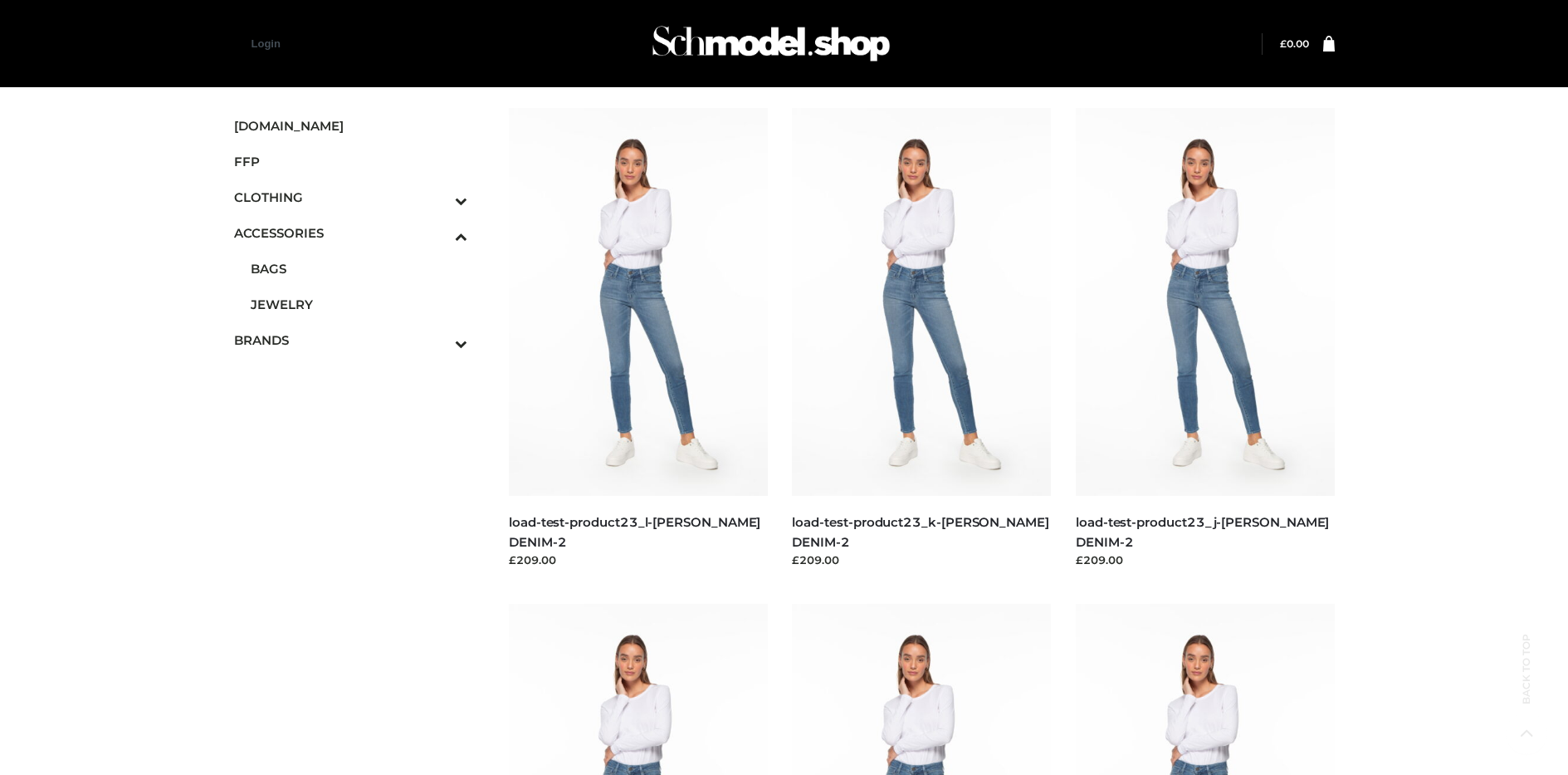
scroll to position [2292, 0]
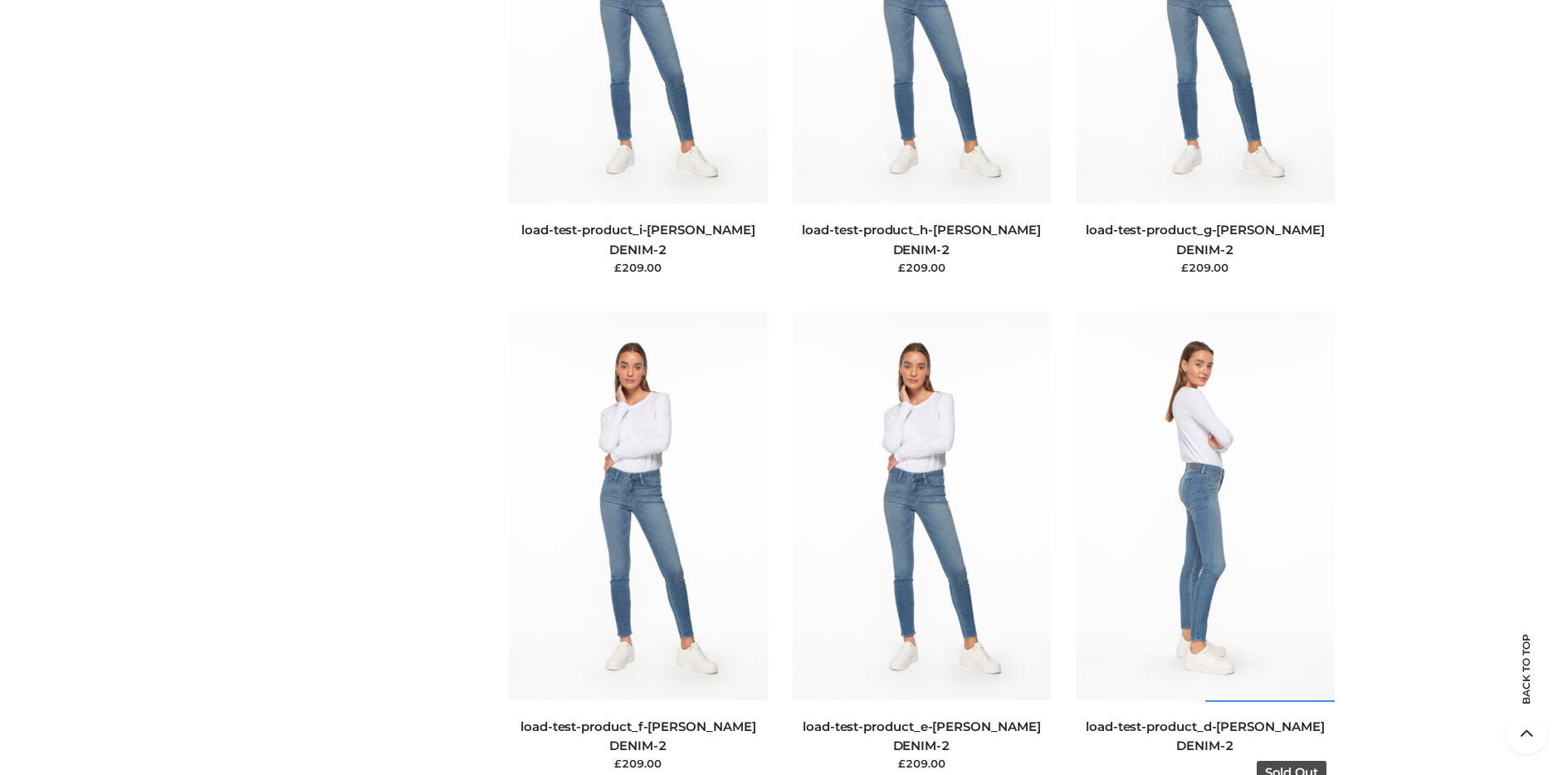
click at [1204, 542] on img at bounding box center [1205, 505] width 259 height 388
